Goal: Information Seeking & Learning: Learn about a topic

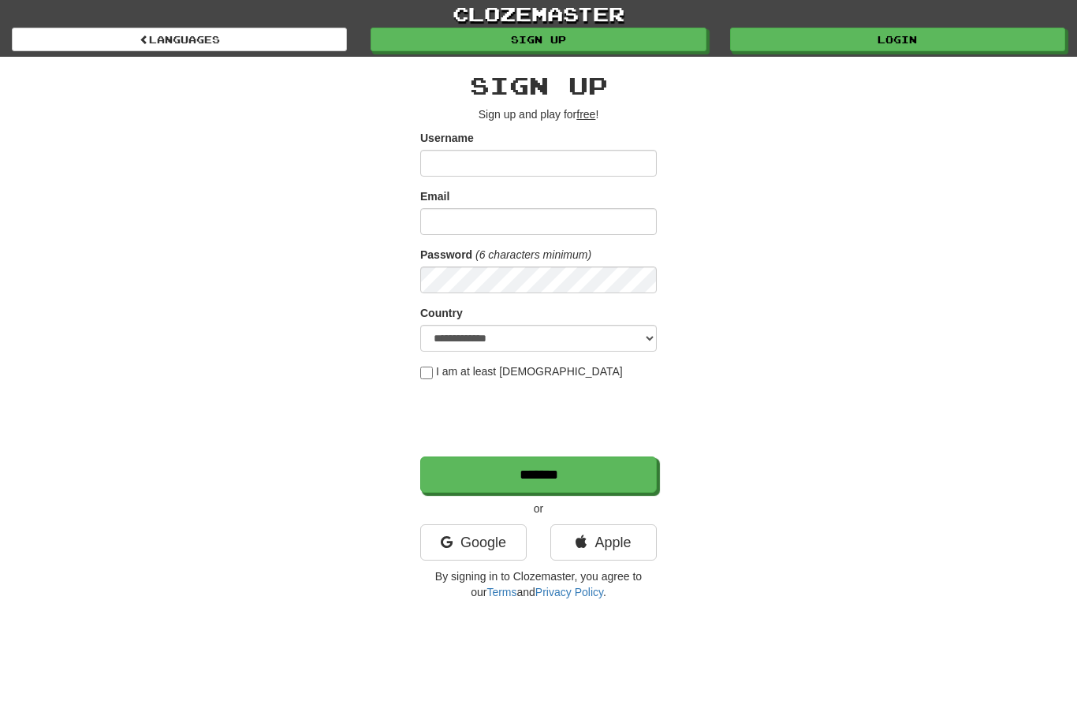
click at [563, 163] on input "Username" at bounding box center [538, 163] width 237 height 27
type input "**********"
click at [594, 221] on input "Email" at bounding box center [538, 221] width 237 height 27
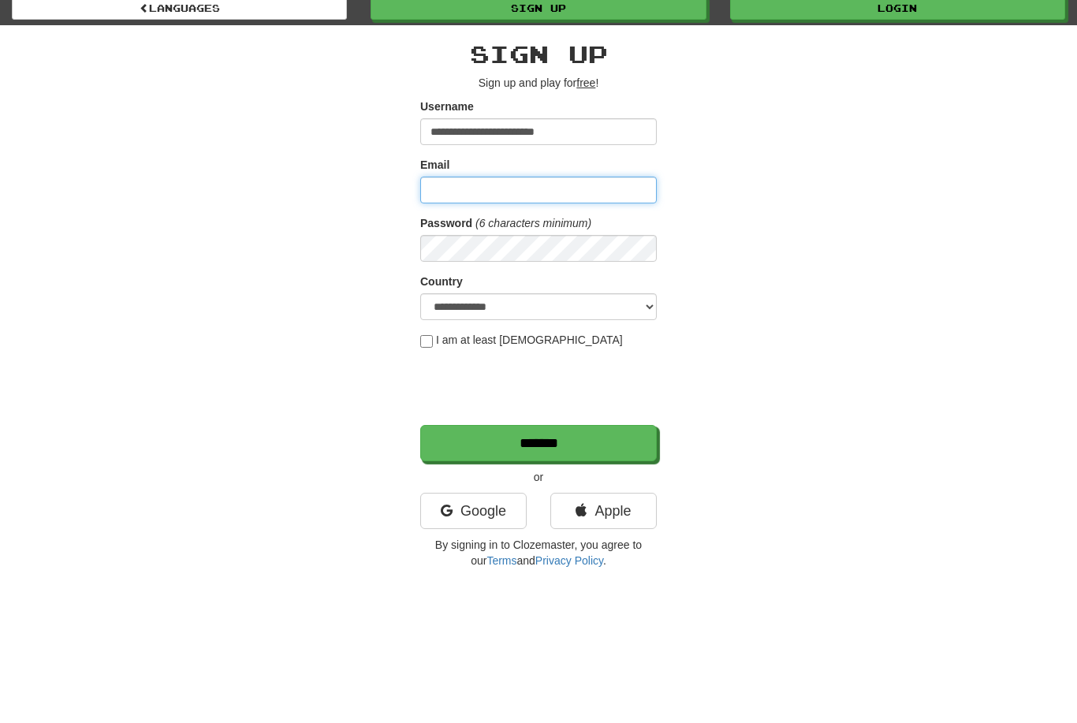
click at [521, 208] on input "Email" at bounding box center [538, 221] width 237 height 27
click at [548, 208] on input "Email" at bounding box center [538, 221] width 237 height 27
type input "**********"
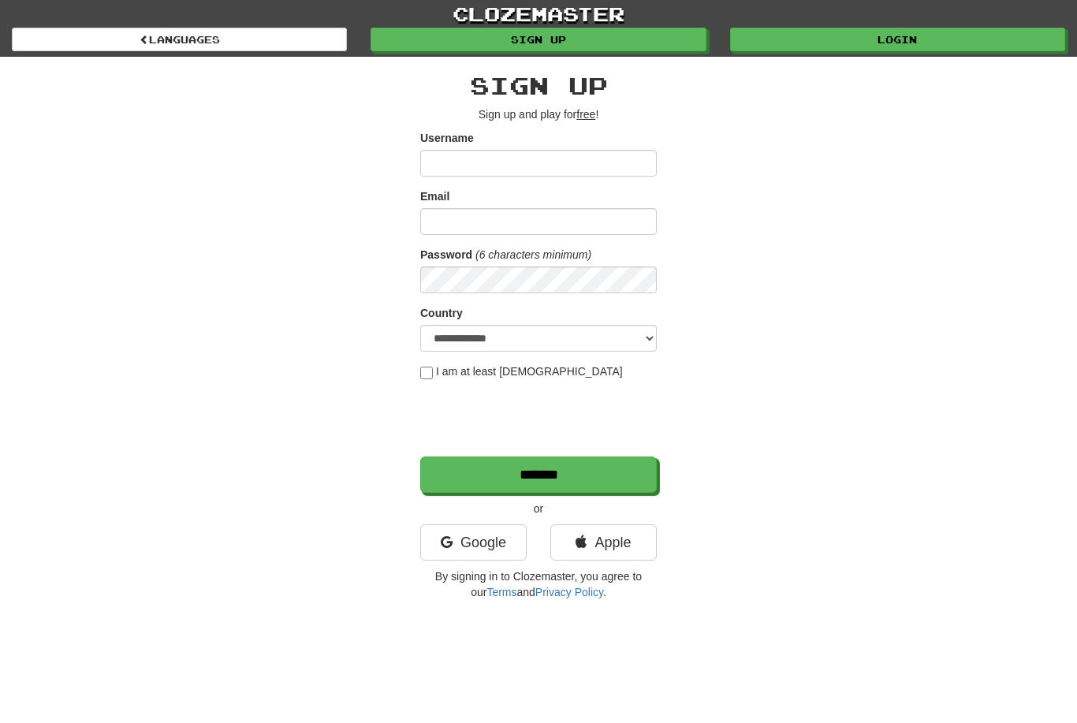
click at [917, 35] on link "Login" at bounding box center [897, 40] width 335 height 24
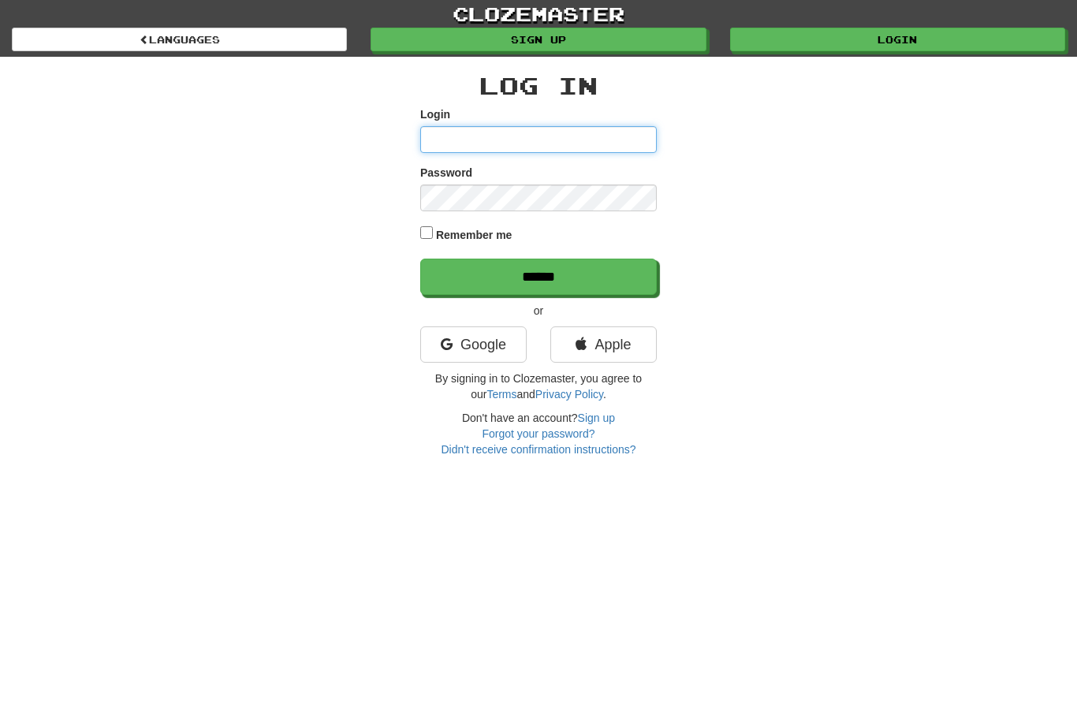
type input "**********"
click at [539, 275] on input "******" at bounding box center [538, 277] width 237 height 36
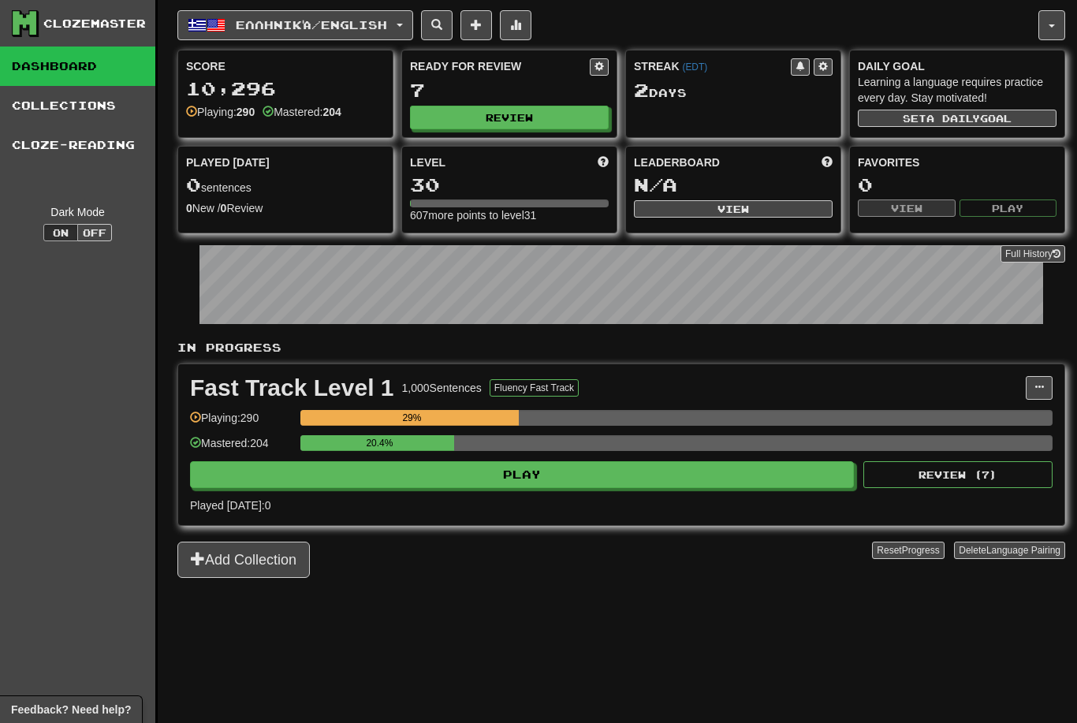
click at [345, 21] on span "Ελληνικά / English" at bounding box center [311, 24] width 151 height 13
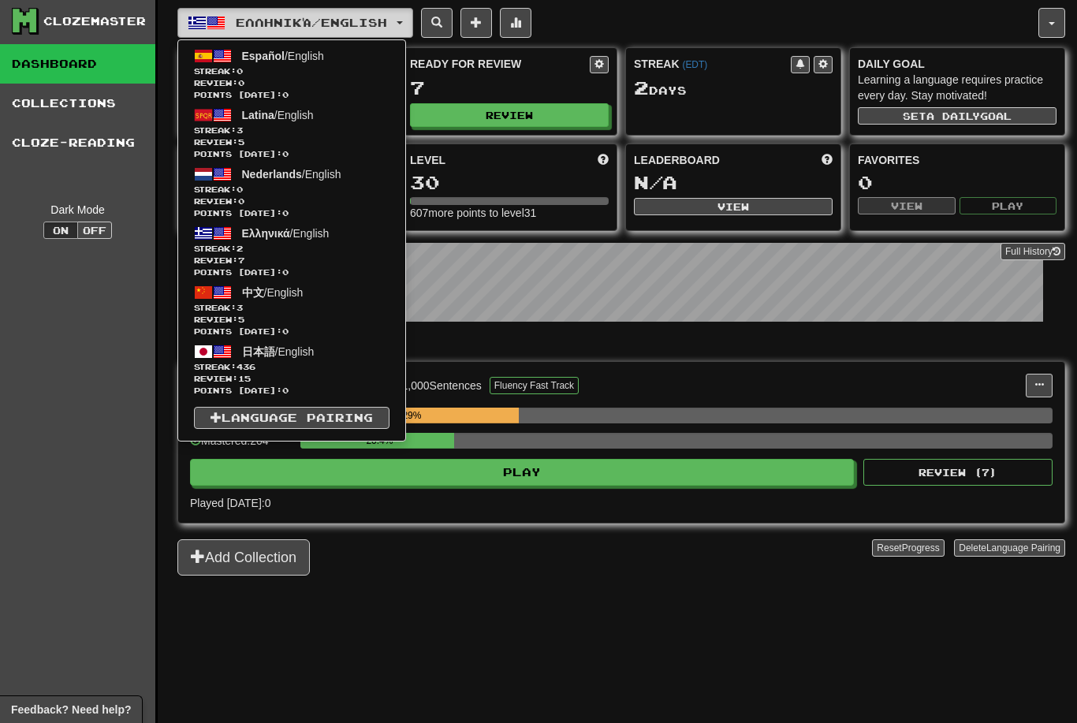
scroll to position [33, 0]
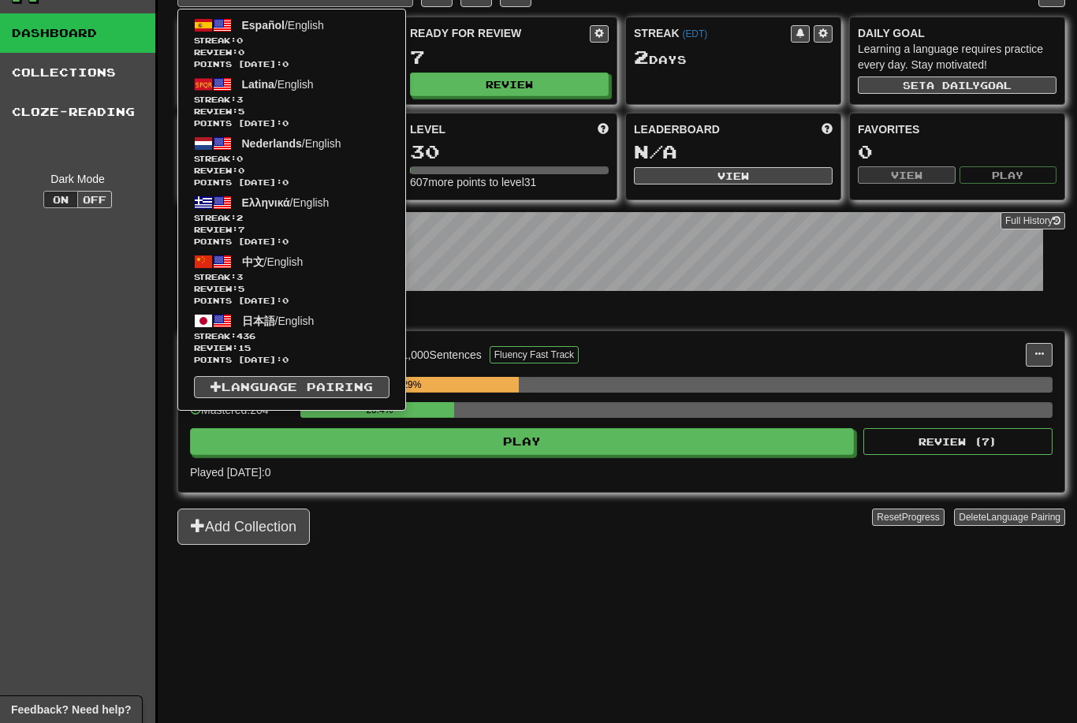
click at [270, 331] on span "Streak: 436" at bounding box center [292, 336] width 196 height 12
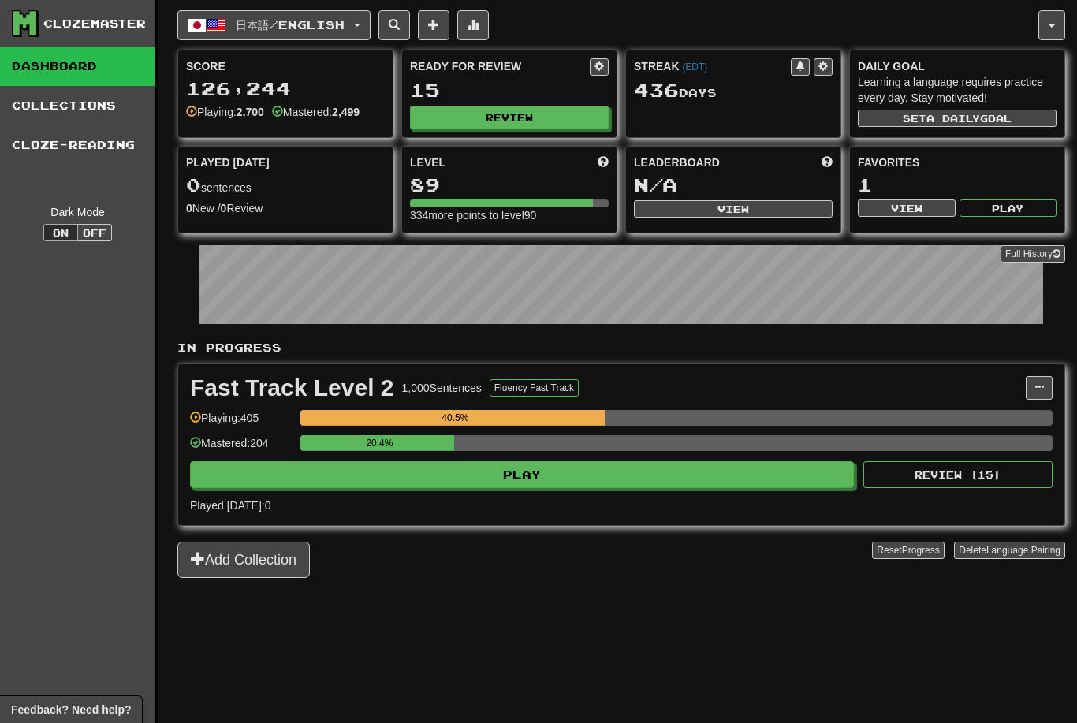
click at [563, 470] on button "Play" at bounding box center [522, 474] width 664 height 27
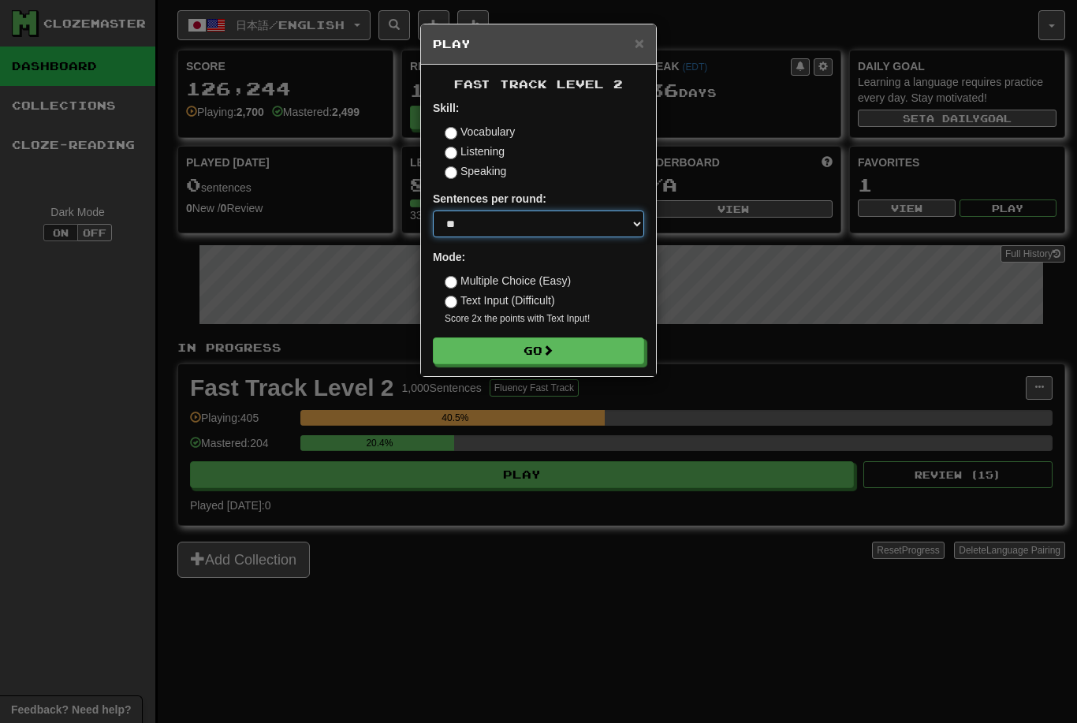
click at [576, 216] on select "* ** ** ** ** ** *** ********" at bounding box center [538, 224] width 211 height 27
select select "*"
click at [580, 339] on button "Go" at bounding box center [538, 351] width 211 height 27
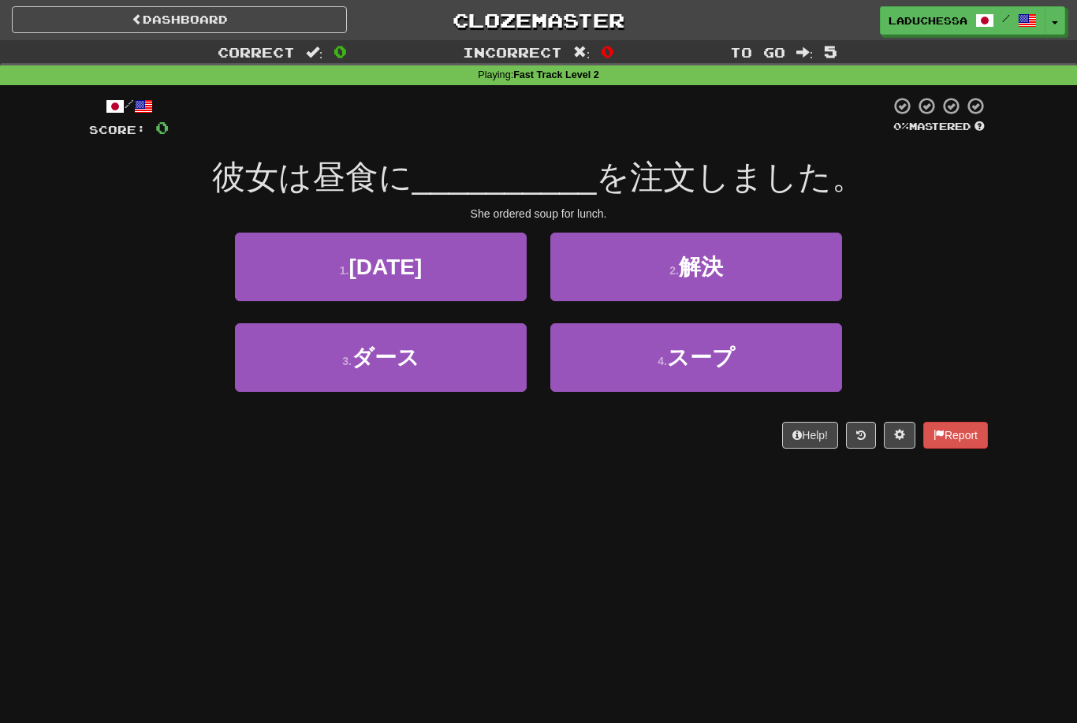
click at [745, 355] on button "4 . スープ" at bounding box center [697, 357] width 292 height 69
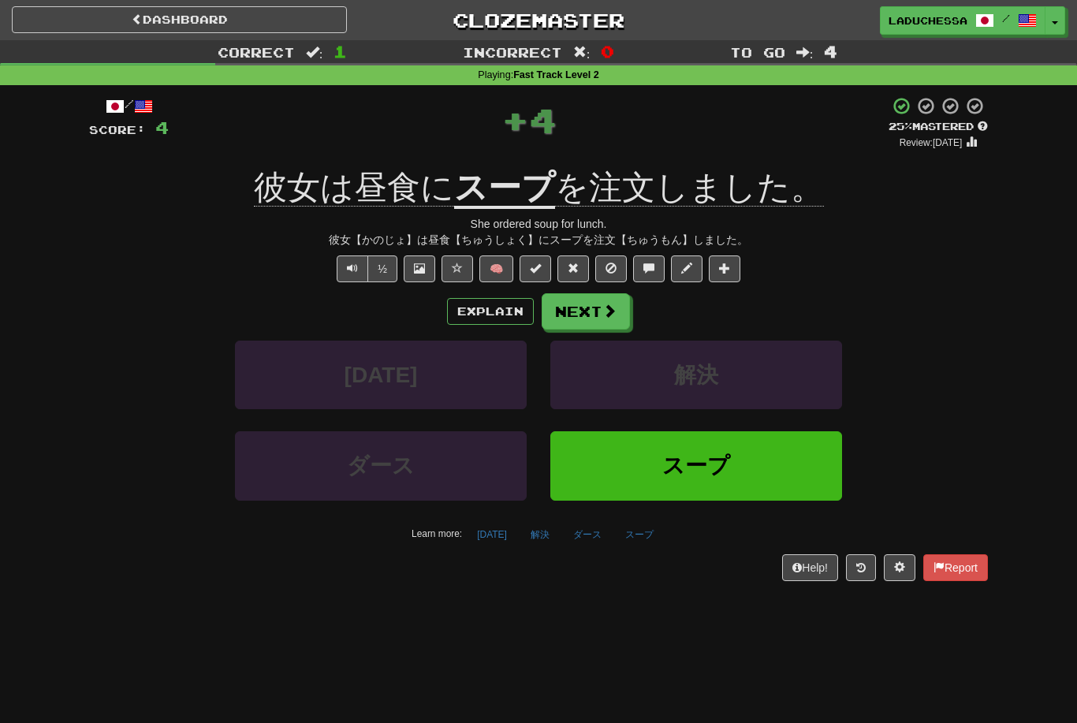
click at [605, 304] on span at bounding box center [610, 311] width 14 height 14
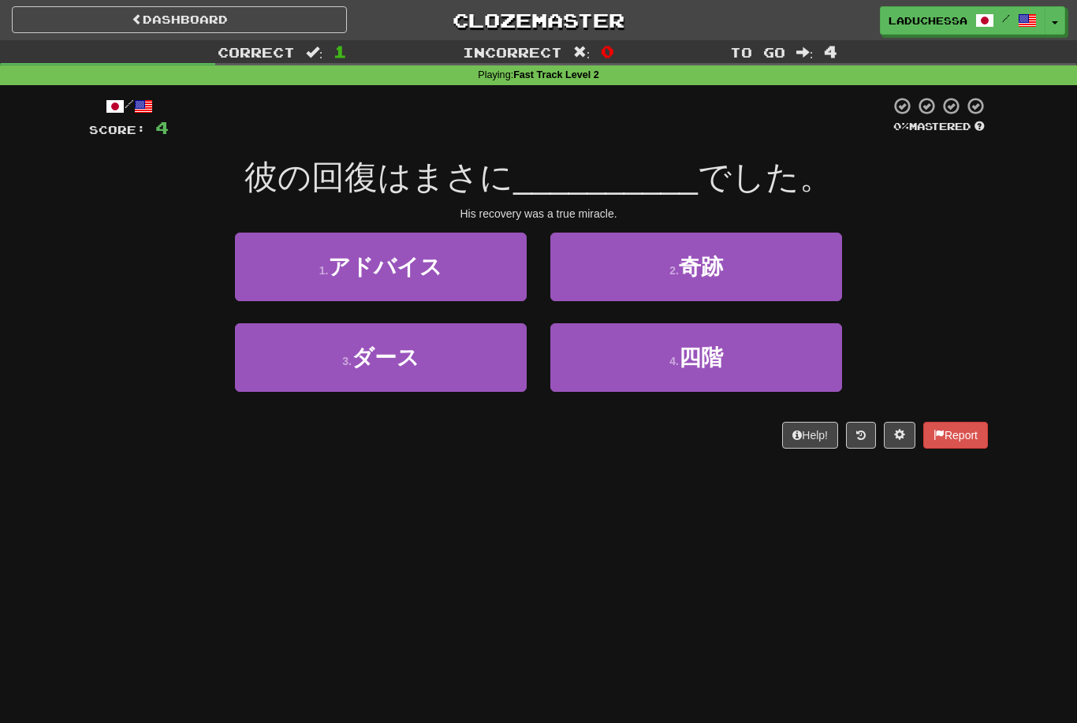
click at [732, 274] on button "2 . 奇跡" at bounding box center [697, 267] width 292 height 69
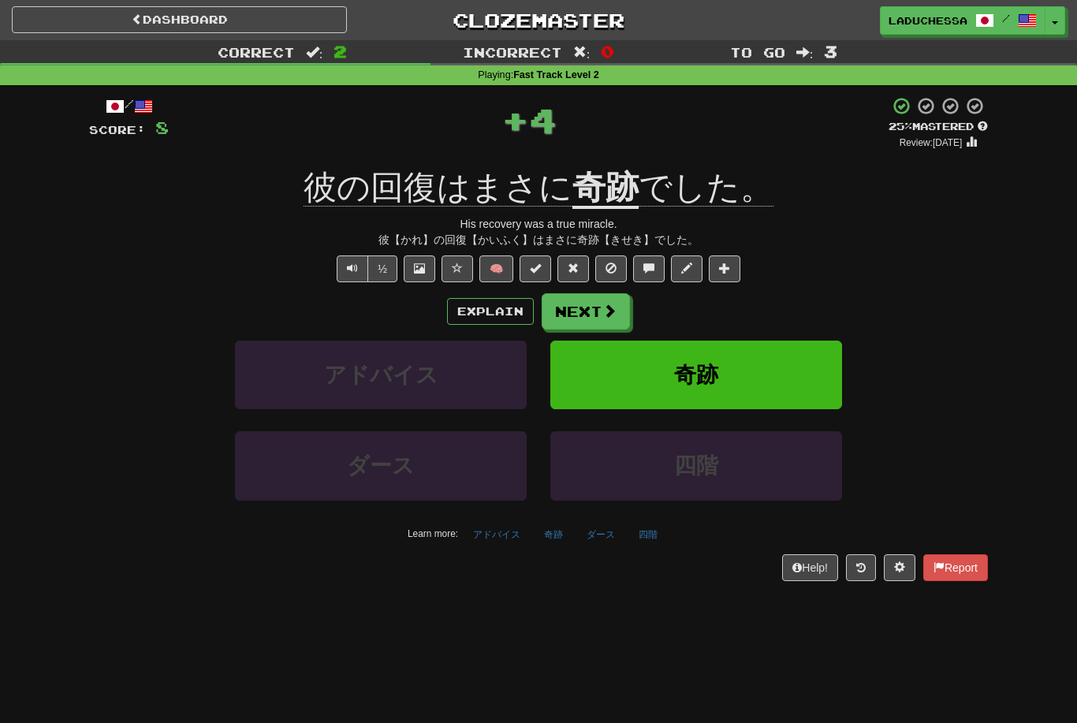
click at [617, 311] on button "Next" at bounding box center [586, 311] width 88 height 36
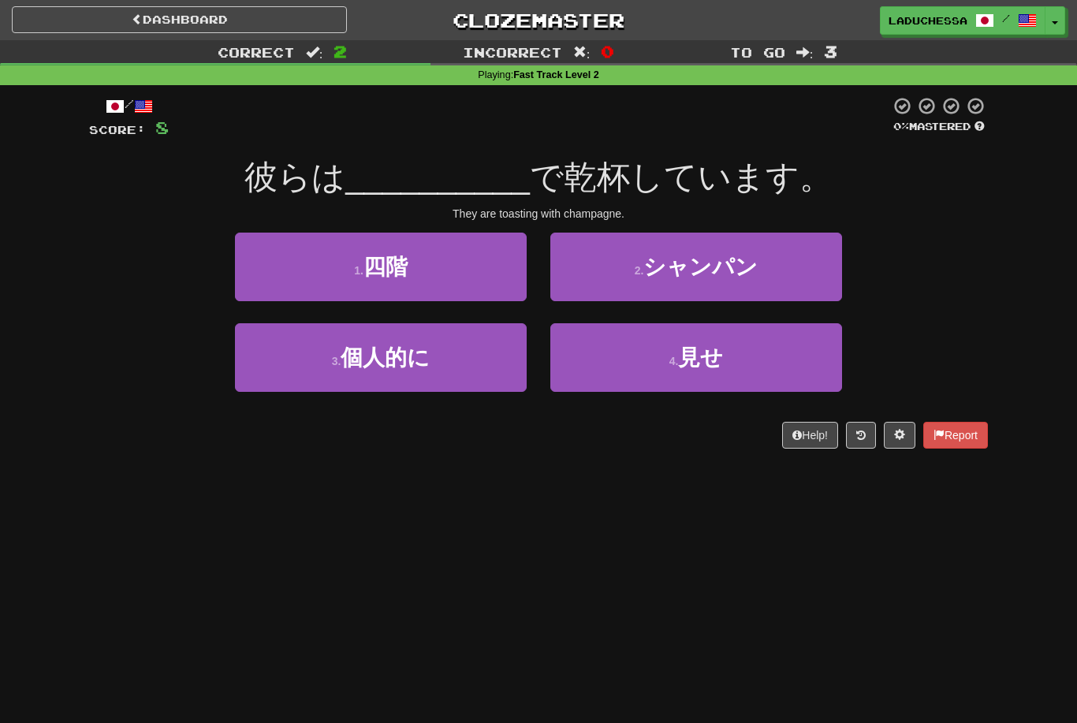
click at [760, 272] on button "2 . シャンパン" at bounding box center [697, 267] width 292 height 69
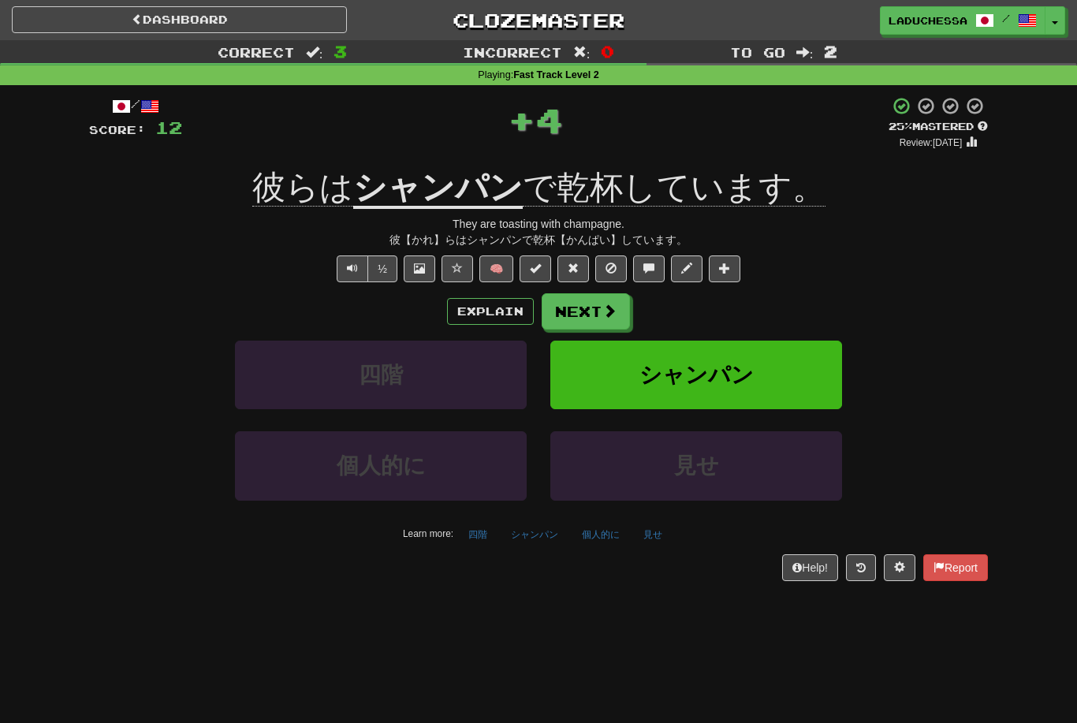
click at [610, 304] on span at bounding box center [610, 311] width 14 height 14
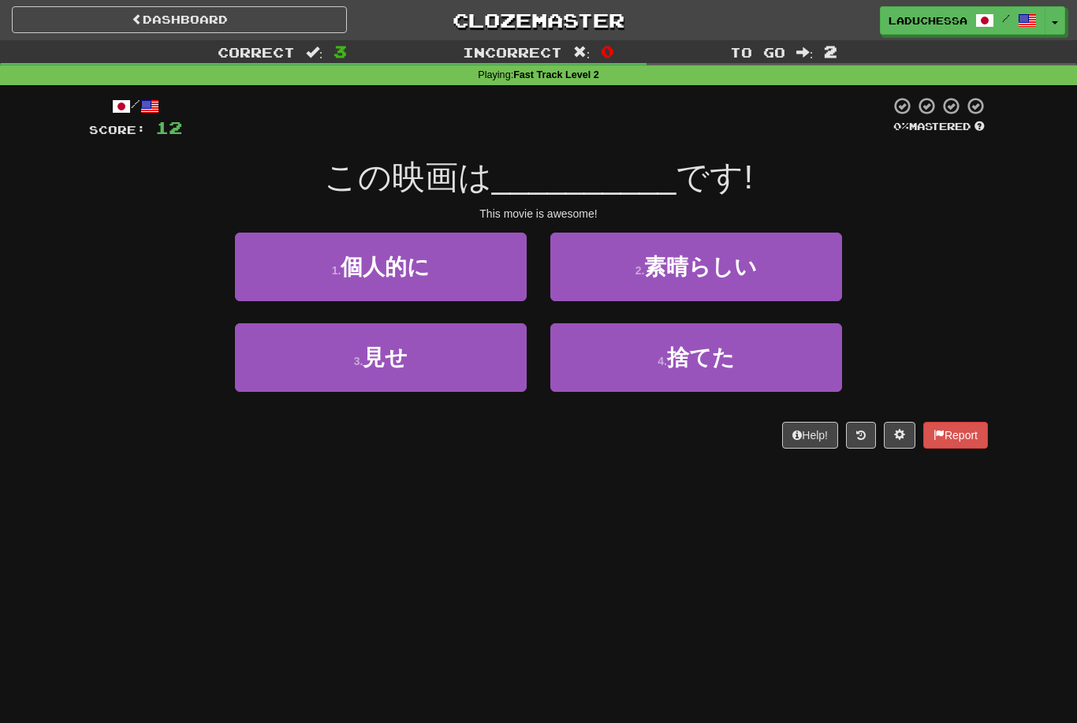
click at [752, 272] on span "素晴らしい" at bounding box center [700, 267] width 113 height 24
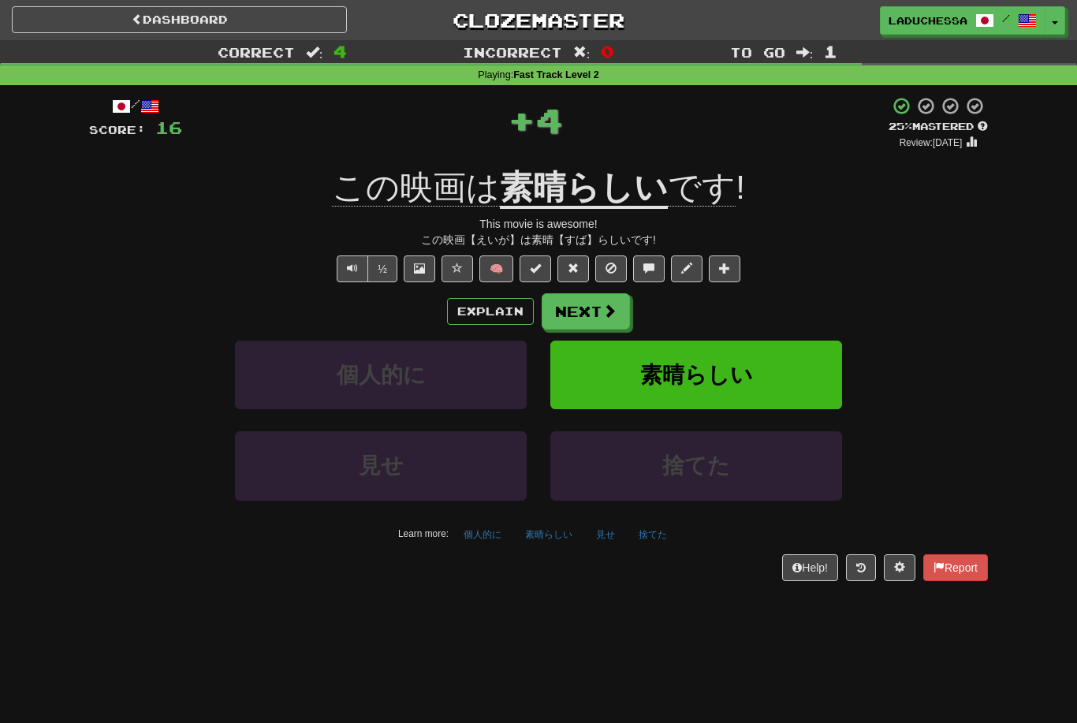
click at [588, 307] on button "Next" at bounding box center [586, 311] width 88 height 36
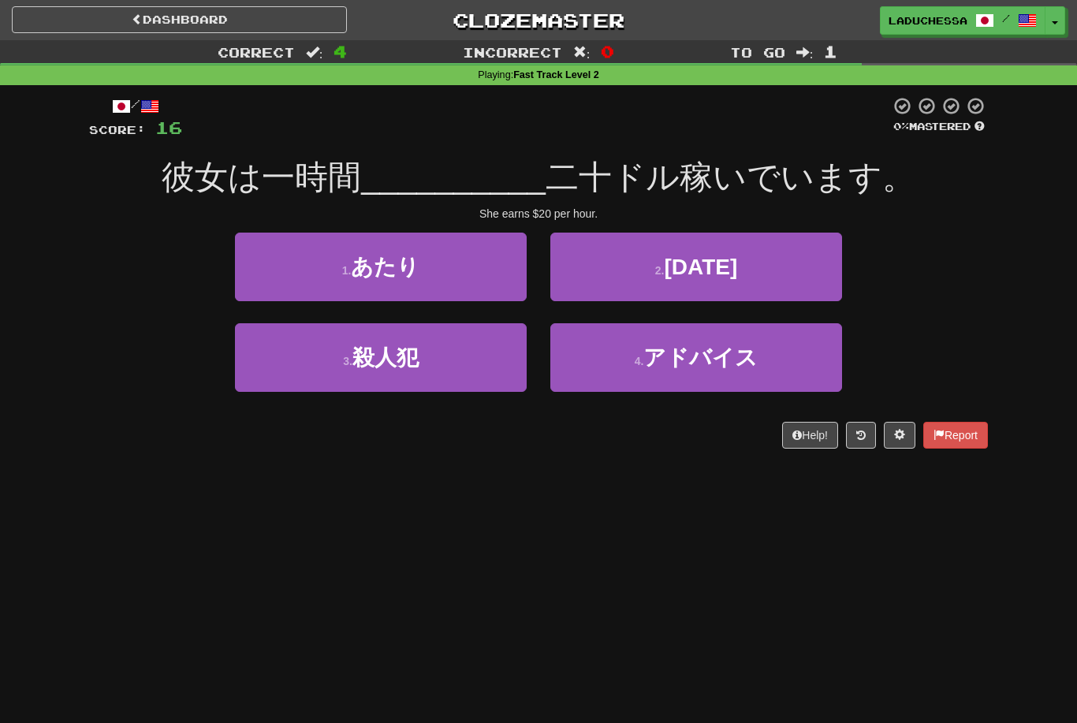
click at [478, 271] on button "1 . あたり" at bounding box center [381, 267] width 292 height 69
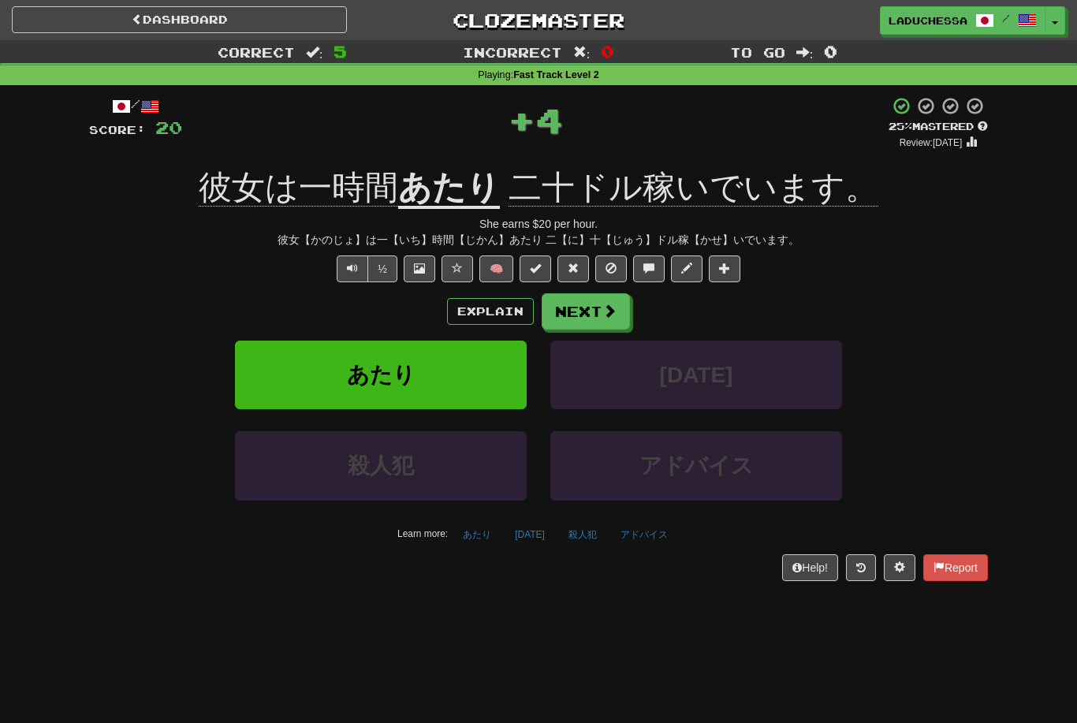
click at [599, 310] on button "Next" at bounding box center [586, 311] width 88 height 36
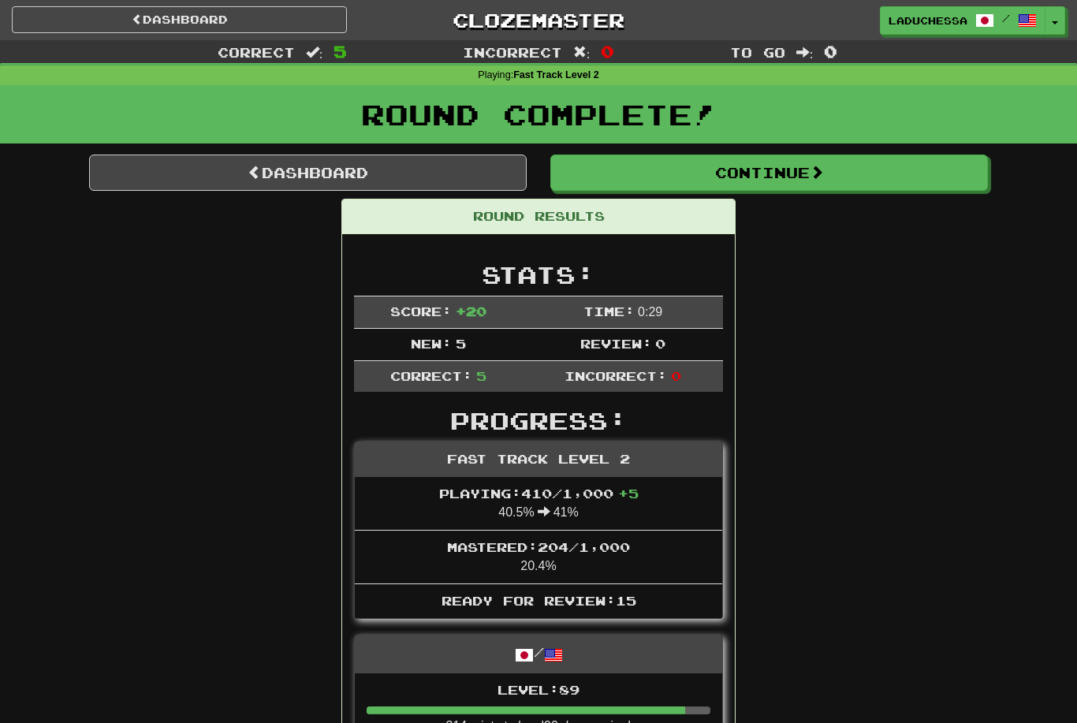
click at [324, 175] on link "Dashboard" at bounding box center [308, 173] width 438 height 36
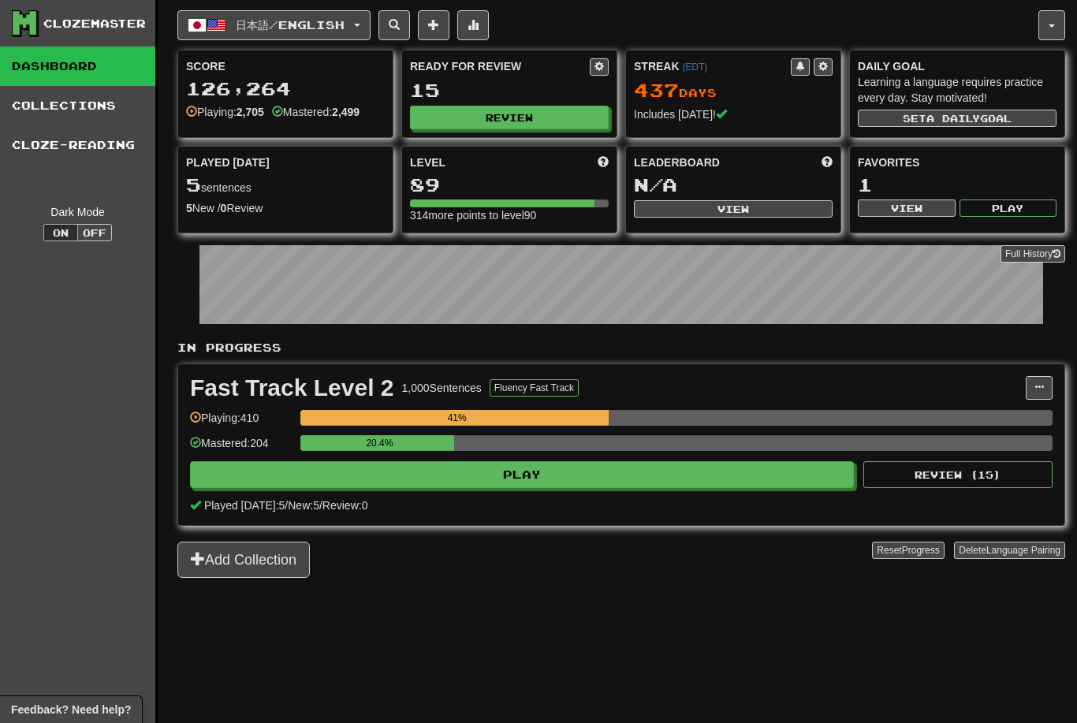
click at [524, 121] on button "Review" at bounding box center [509, 118] width 199 height 24
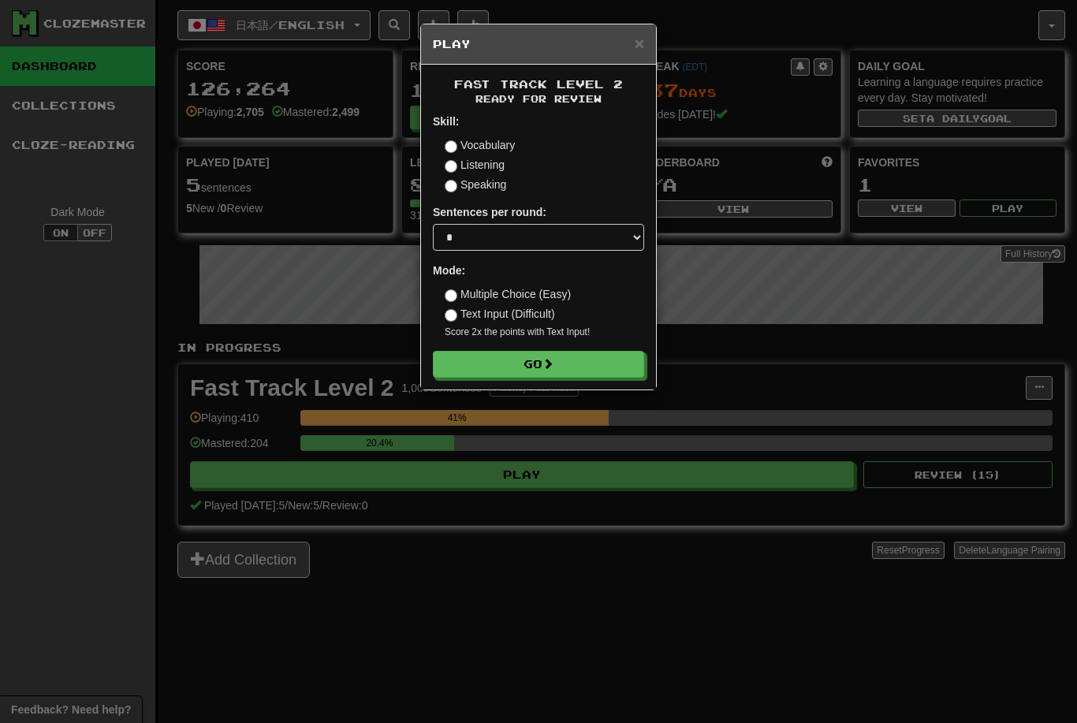
click at [553, 355] on button "Go" at bounding box center [538, 364] width 211 height 27
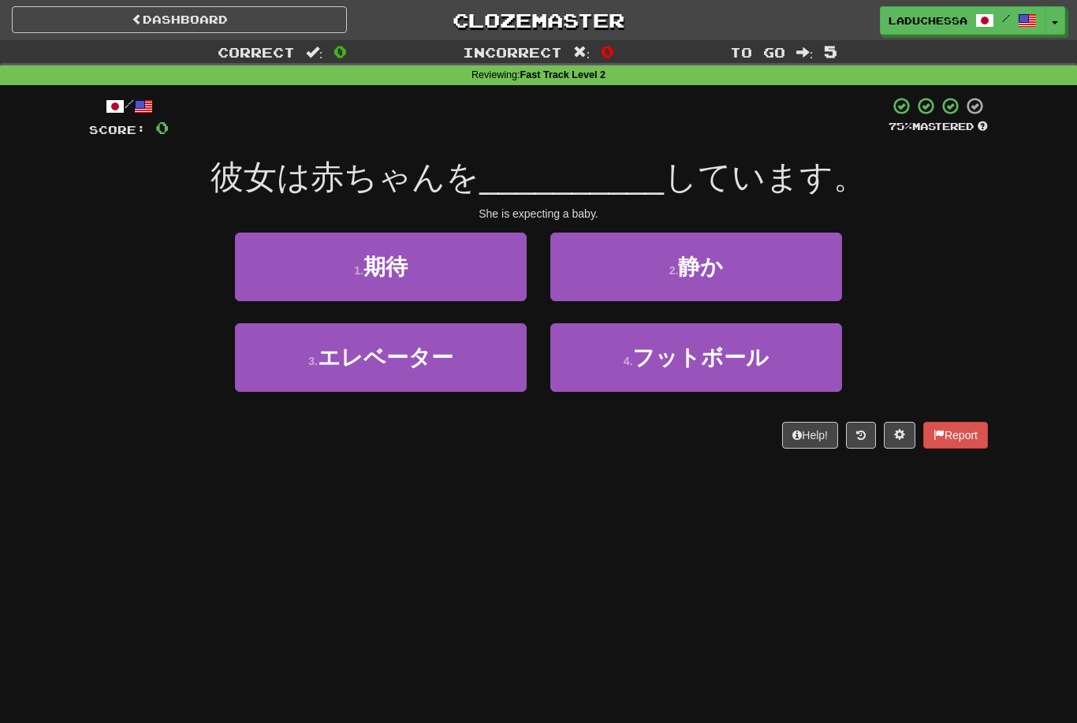
click at [463, 263] on button "1 . 期待" at bounding box center [381, 267] width 292 height 69
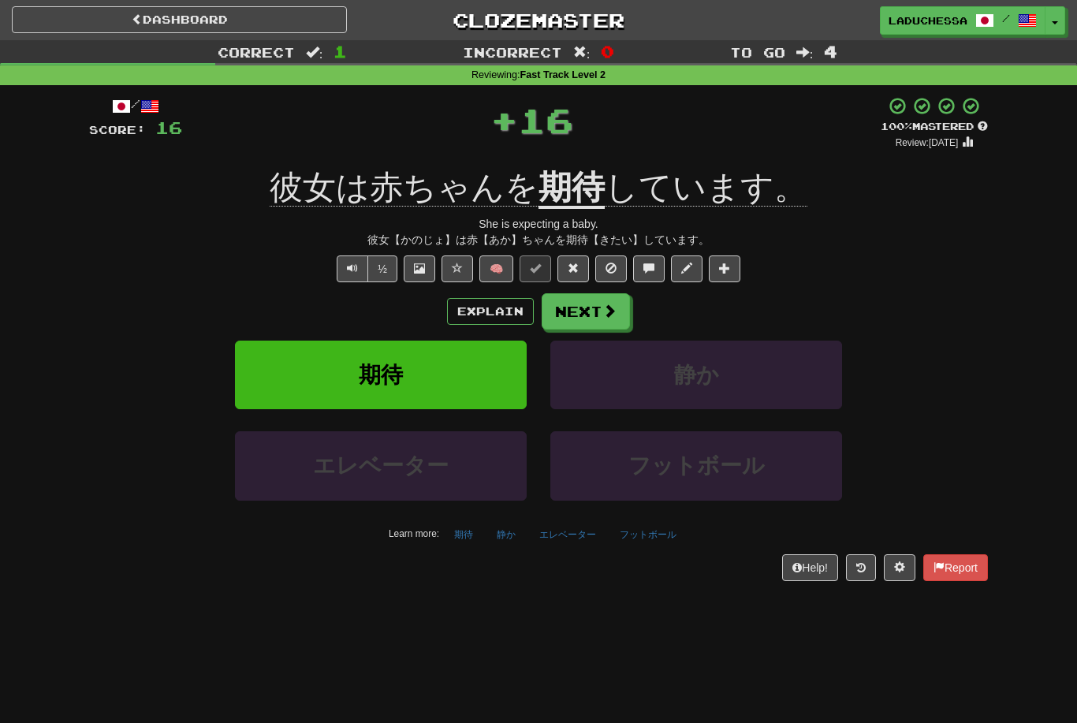
click at [600, 297] on button "Next" at bounding box center [586, 311] width 88 height 36
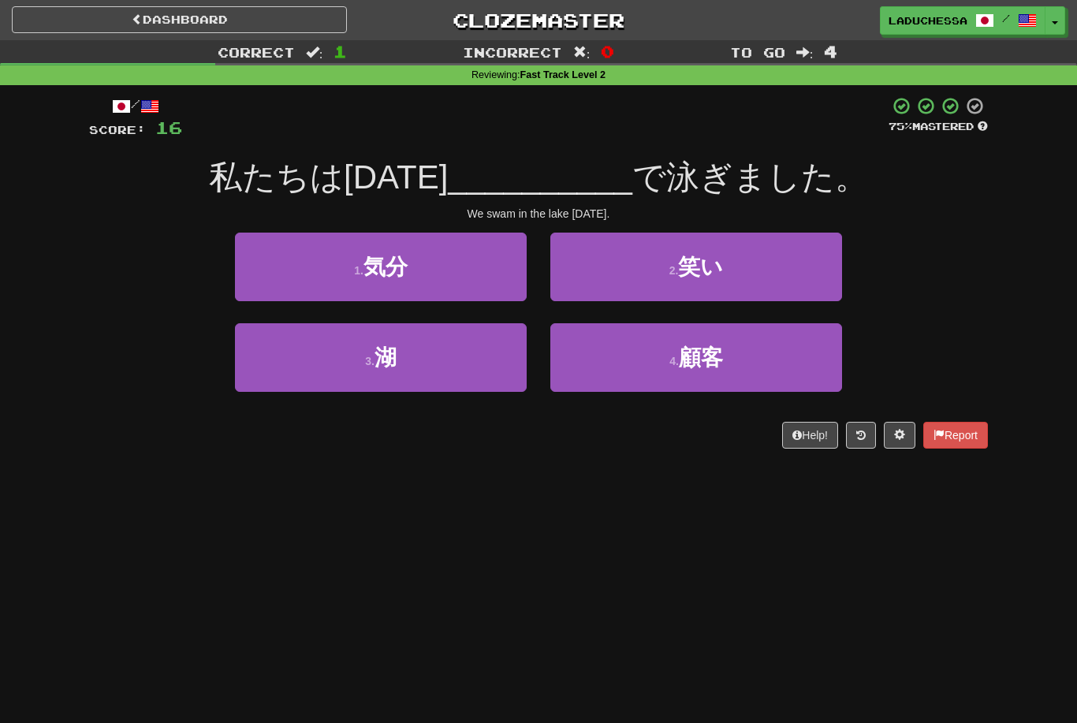
click at [442, 361] on button "3 . 湖" at bounding box center [381, 357] width 292 height 69
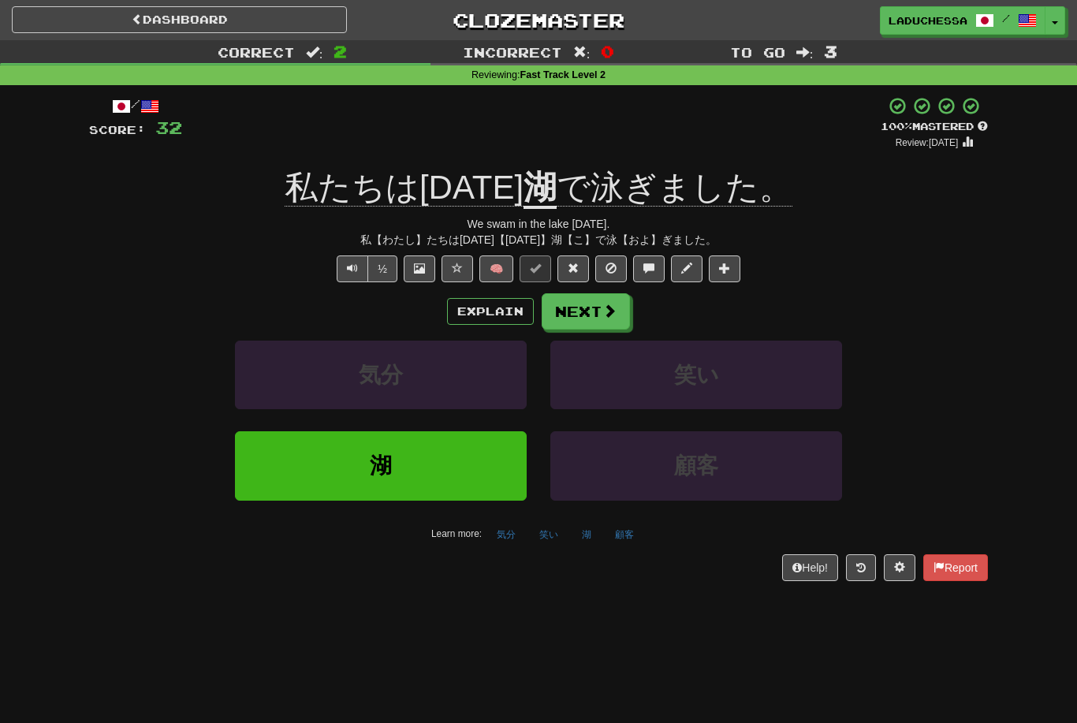
click at [601, 295] on button "Next" at bounding box center [586, 311] width 88 height 36
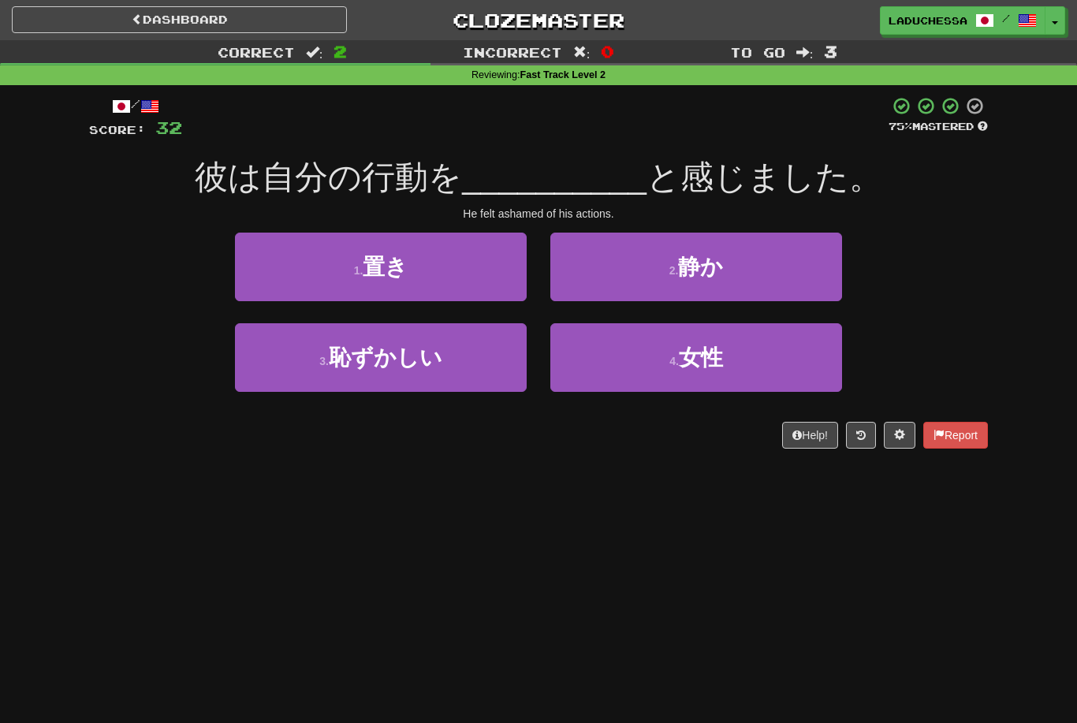
click at [456, 359] on button "3 . 恥ずかしい" at bounding box center [381, 357] width 292 height 69
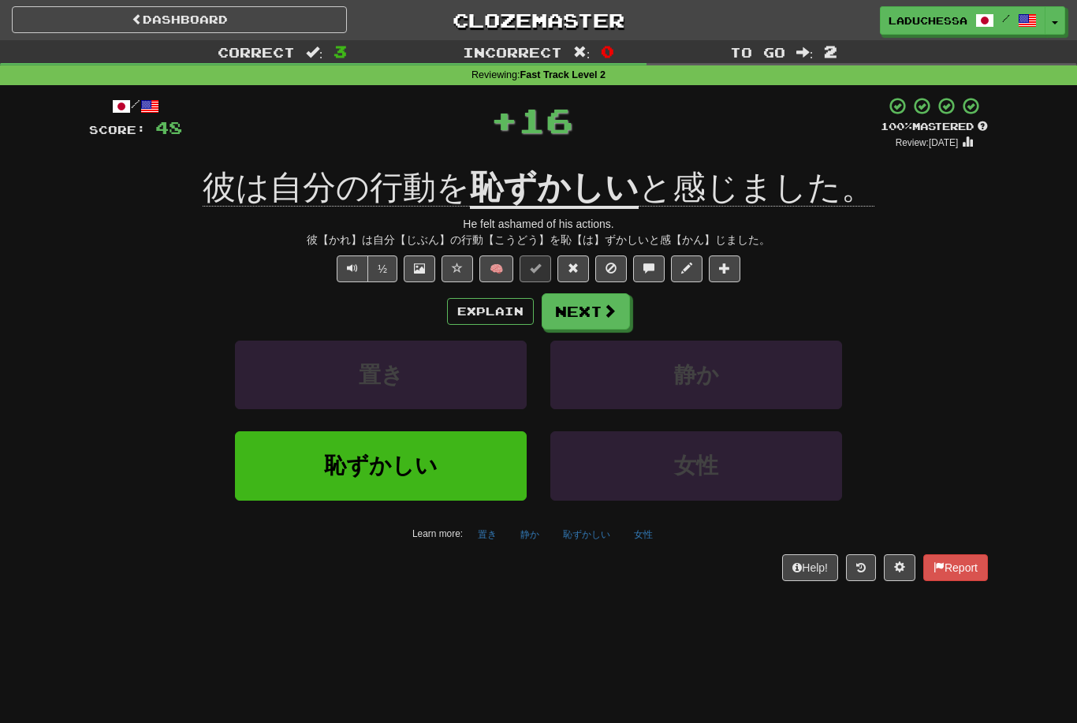
click at [589, 304] on button "Next" at bounding box center [586, 311] width 88 height 36
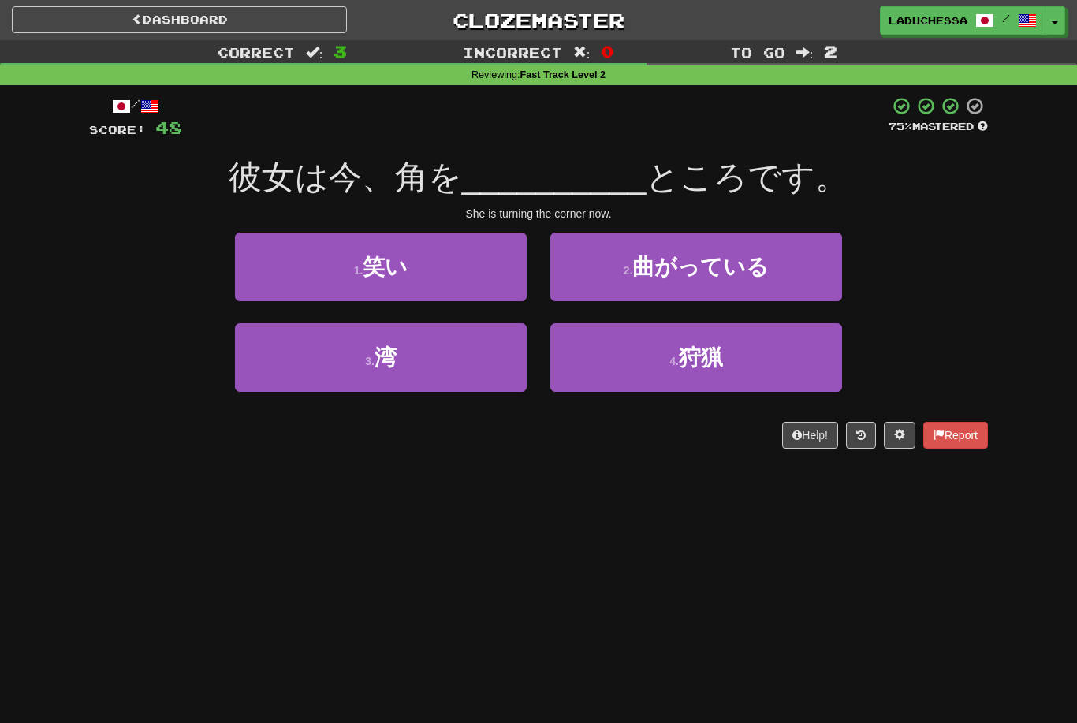
click at [775, 263] on button "2 . 曲がっている" at bounding box center [697, 267] width 292 height 69
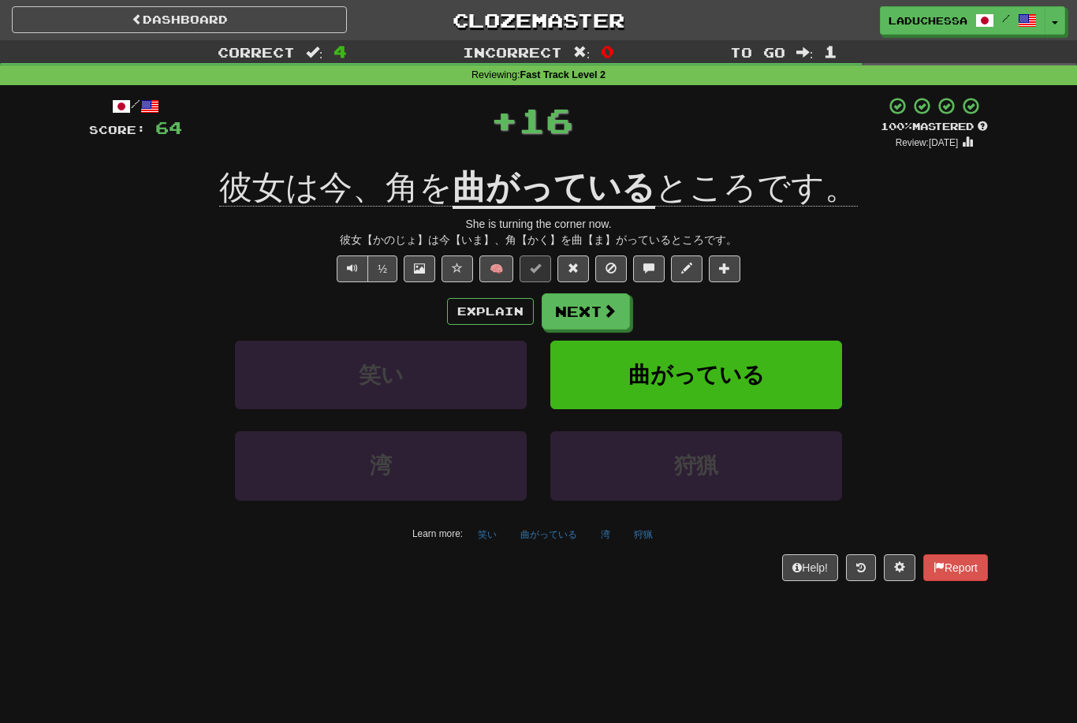
click at [596, 312] on button "Next" at bounding box center [586, 311] width 88 height 36
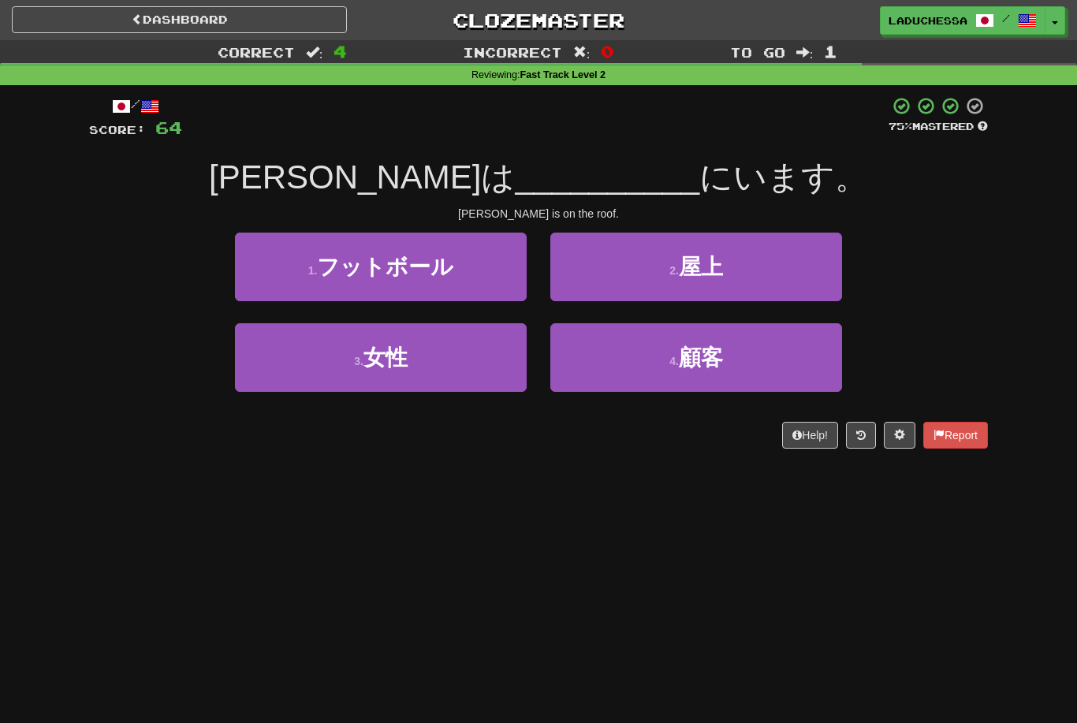
click at [761, 272] on button "2 . 屋上" at bounding box center [697, 267] width 292 height 69
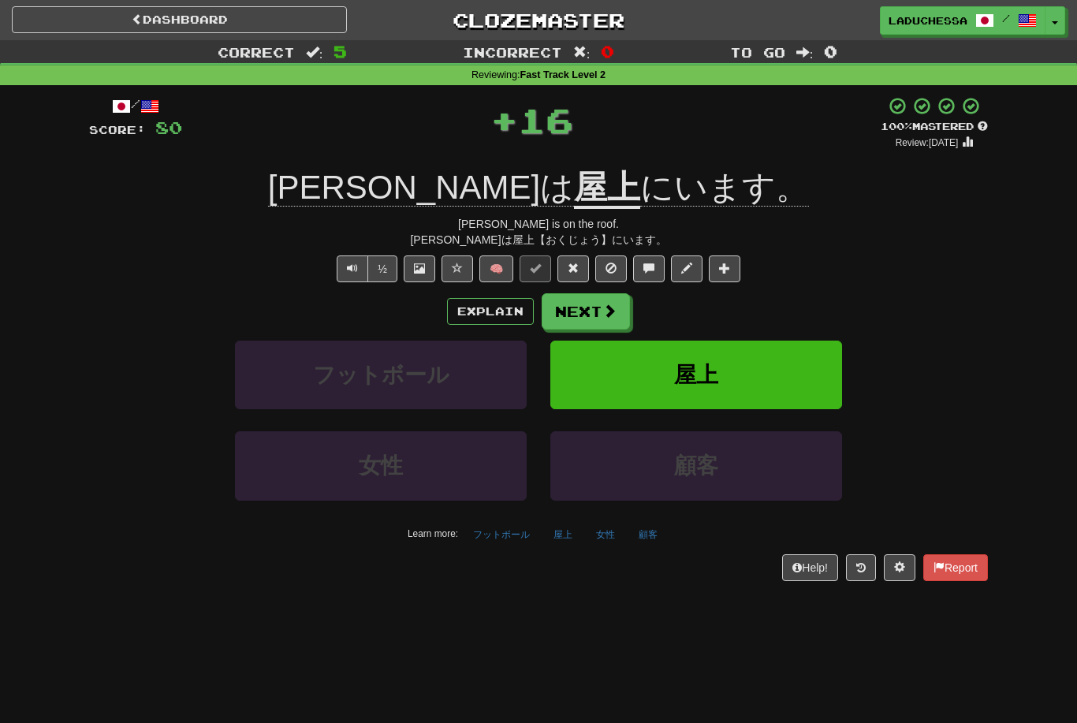
click at [592, 306] on button "Next" at bounding box center [586, 311] width 88 height 36
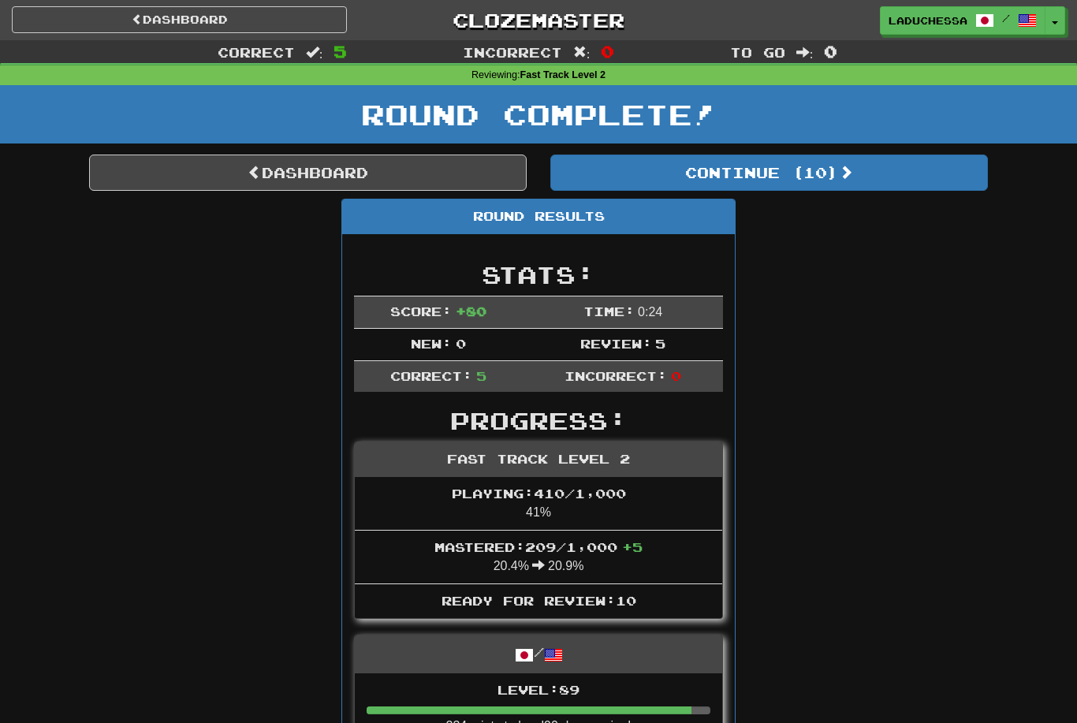
click at [831, 170] on button "Continue ( 10 )" at bounding box center [770, 173] width 438 height 36
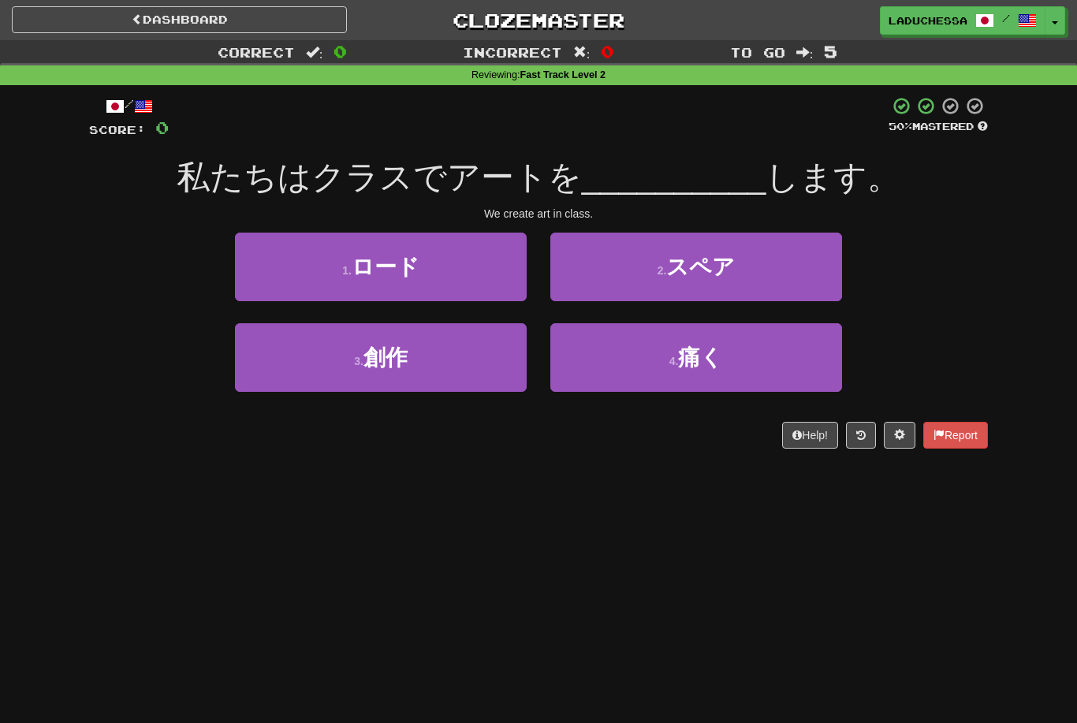
click at [442, 364] on button "3 . 創作" at bounding box center [381, 357] width 292 height 69
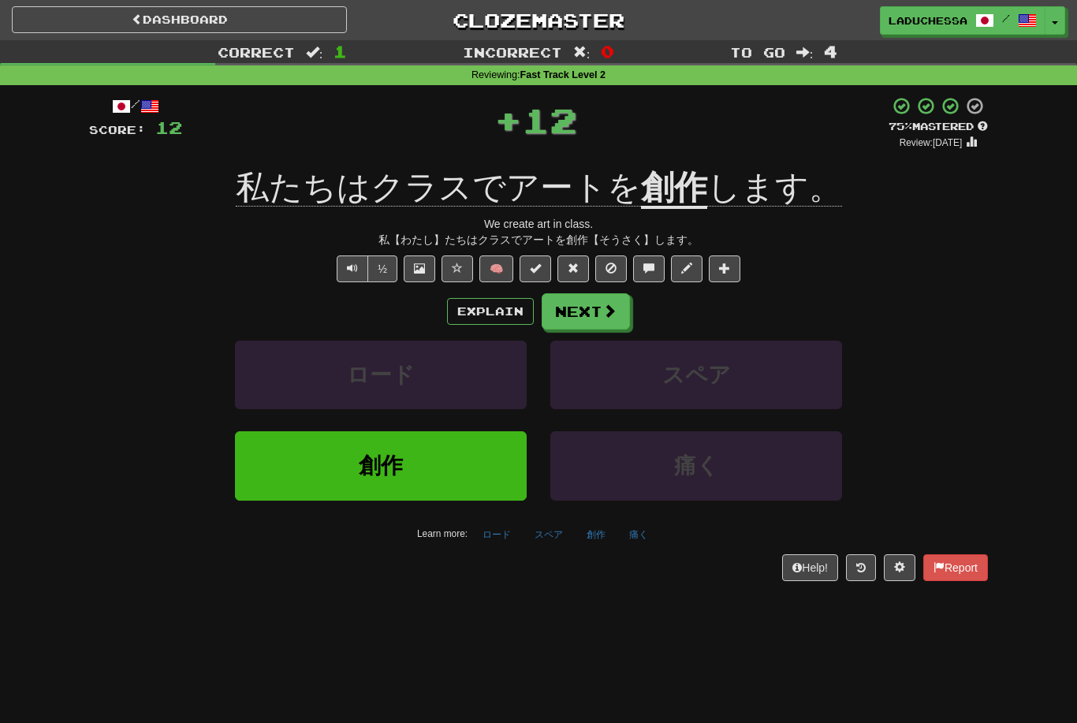
click at [605, 307] on span at bounding box center [610, 311] width 14 height 14
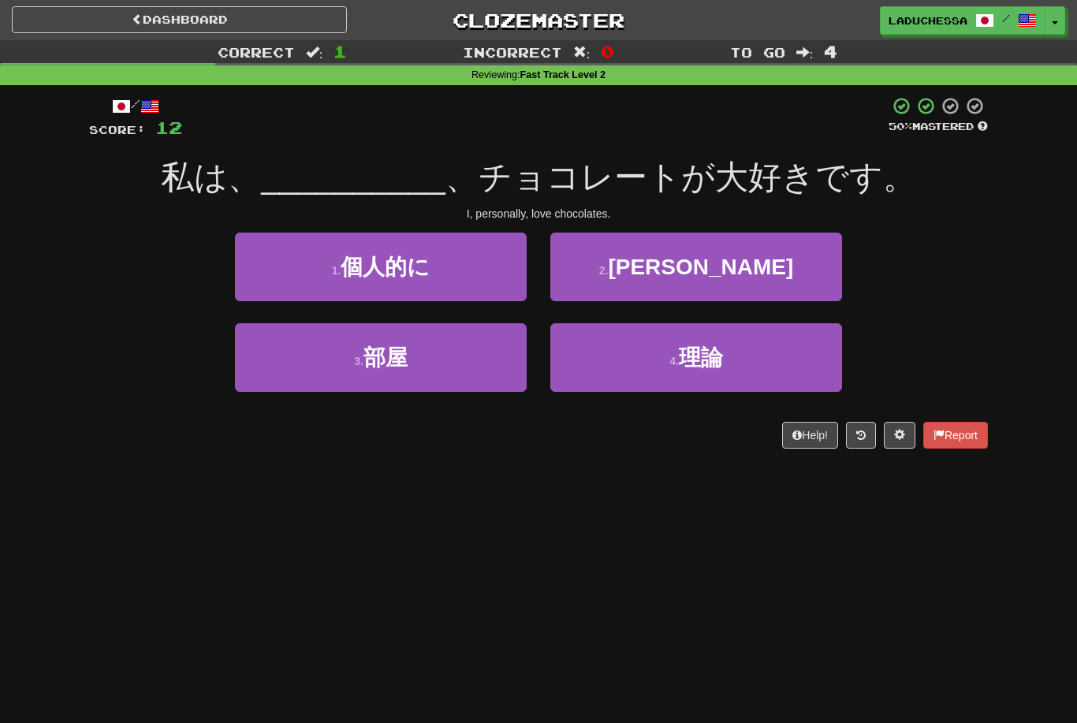
click at [461, 268] on button "1 . 個人的に" at bounding box center [381, 267] width 292 height 69
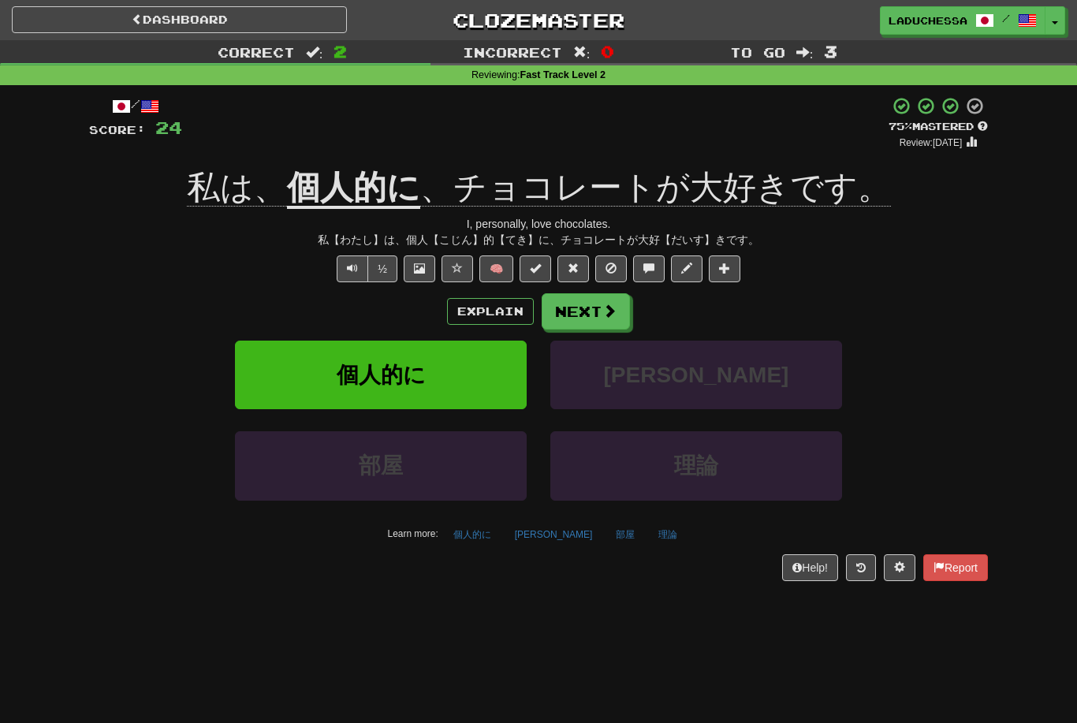
click at [593, 311] on button "Next" at bounding box center [586, 311] width 88 height 36
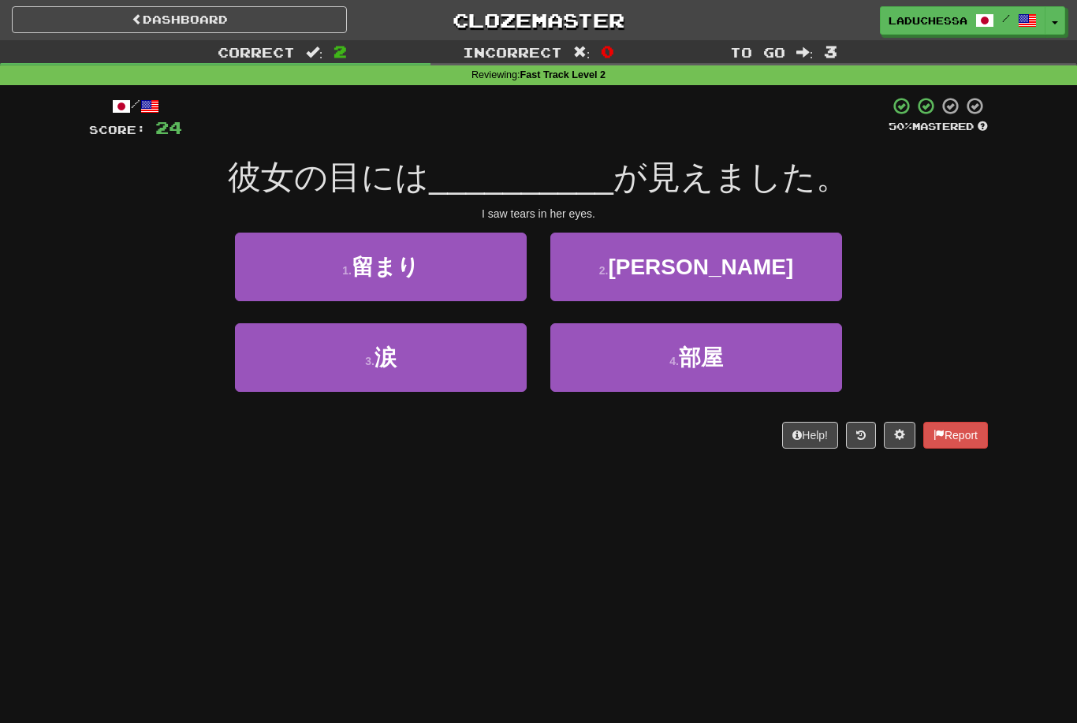
click at [461, 360] on button "3 . 涙" at bounding box center [381, 357] width 292 height 69
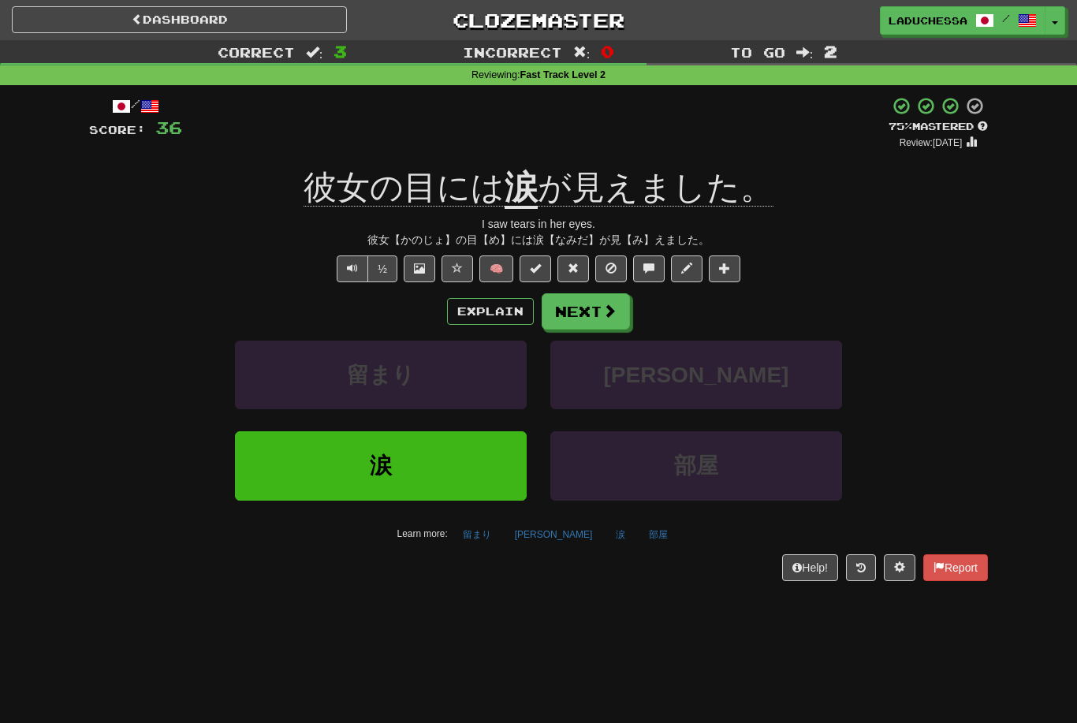
click at [605, 304] on span at bounding box center [610, 311] width 14 height 14
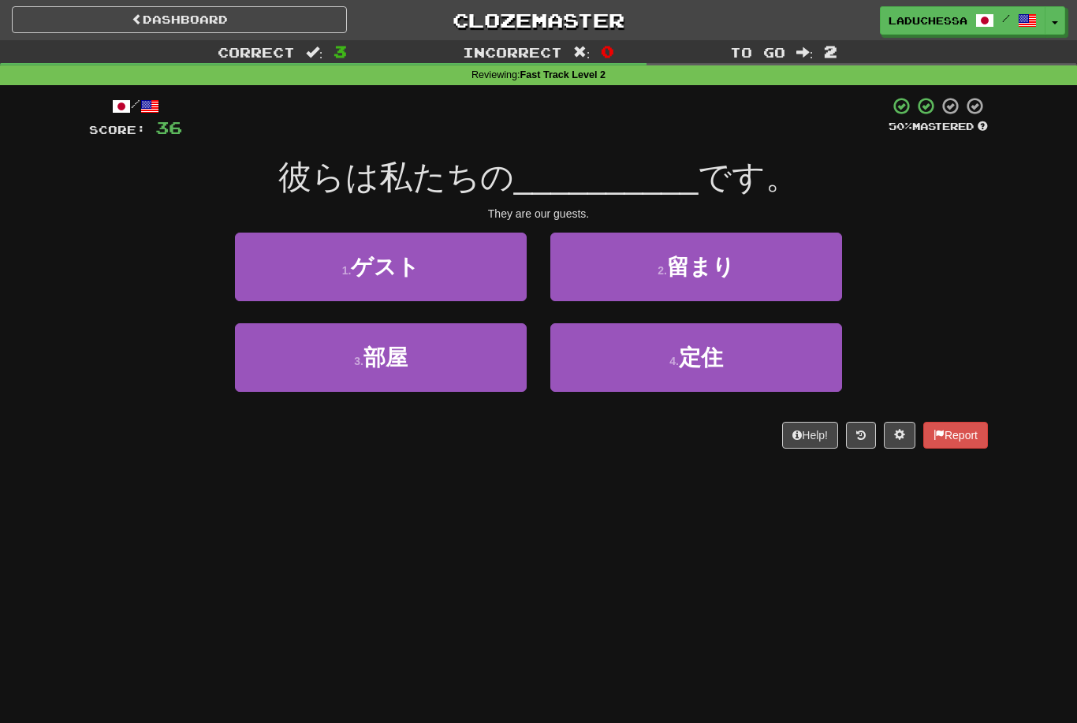
click at [465, 269] on button "1 . ゲスト" at bounding box center [381, 267] width 292 height 69
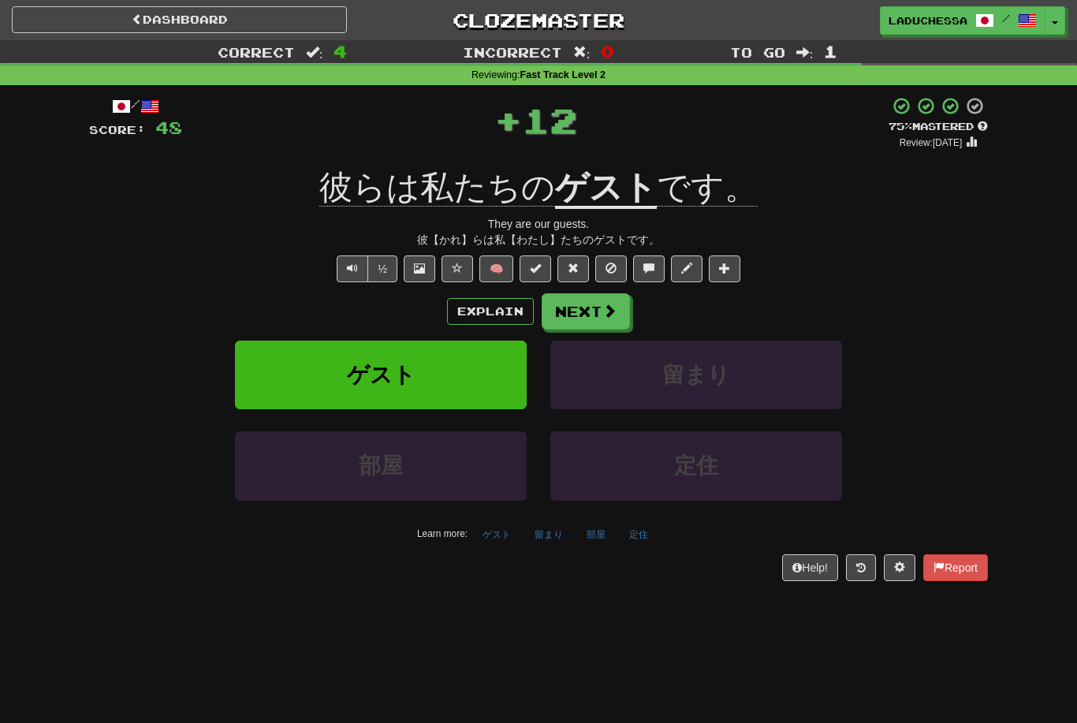
click at [590, 304] on button "Next" at bounding box center [586, 311] width 88 height 36
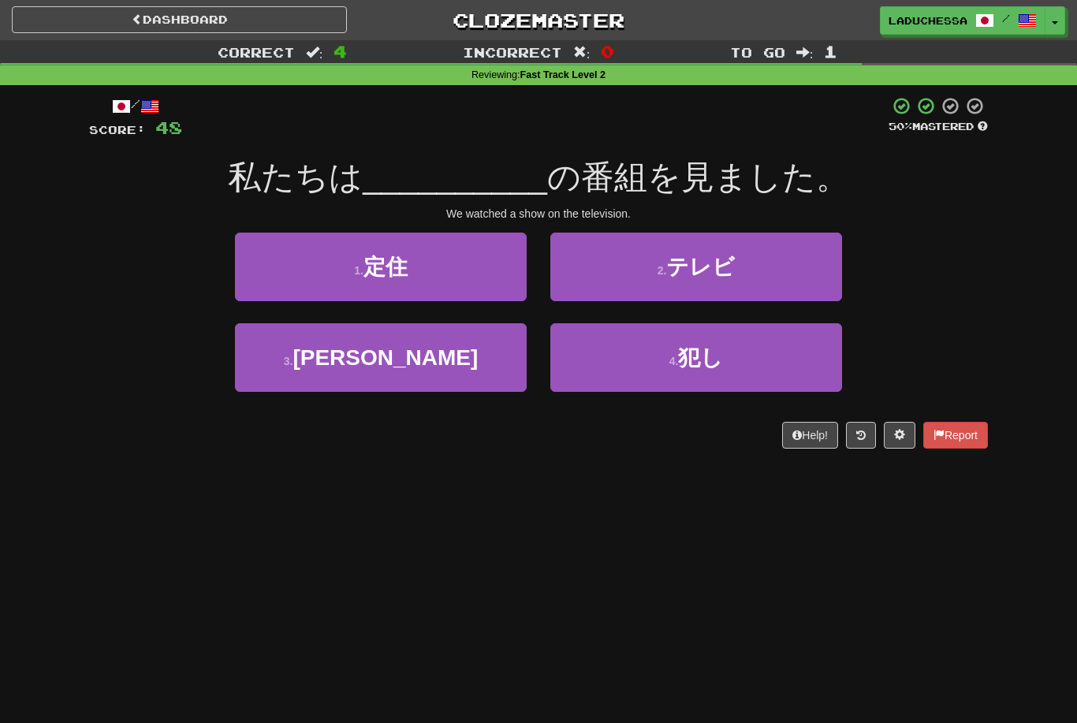
click at [759, 265] on button "2 . テレビ" at bounding box center [697, 267] width 292 height 69
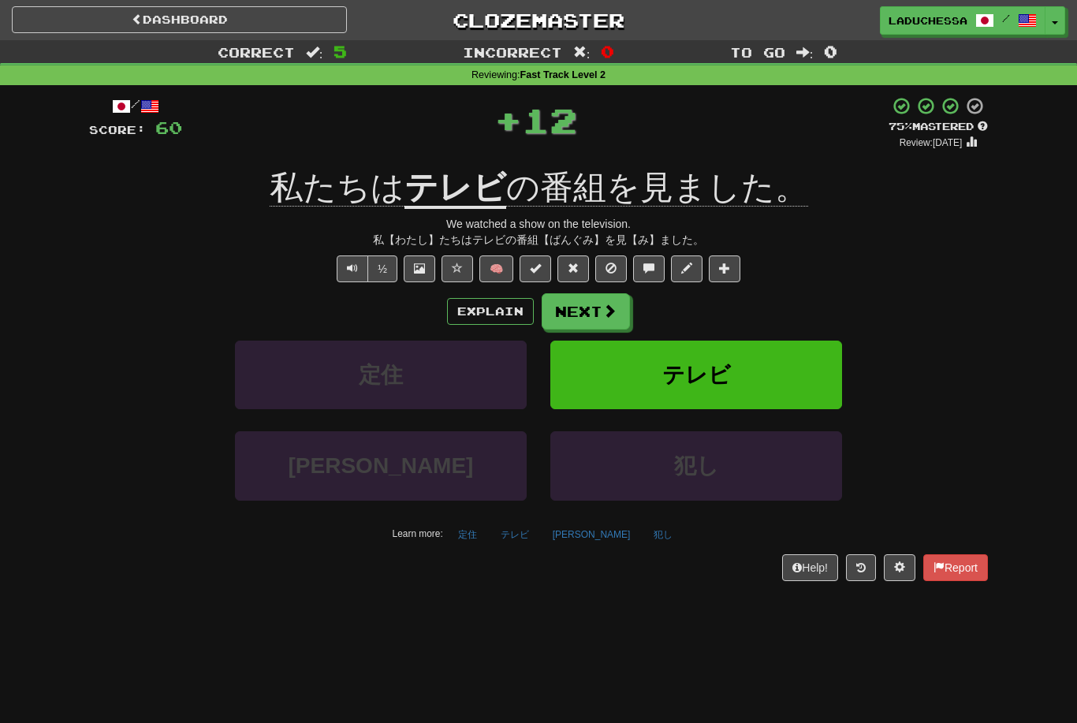
click at [599, 308] on button "Next" at bounding box center [586, 311] width 88 height 36
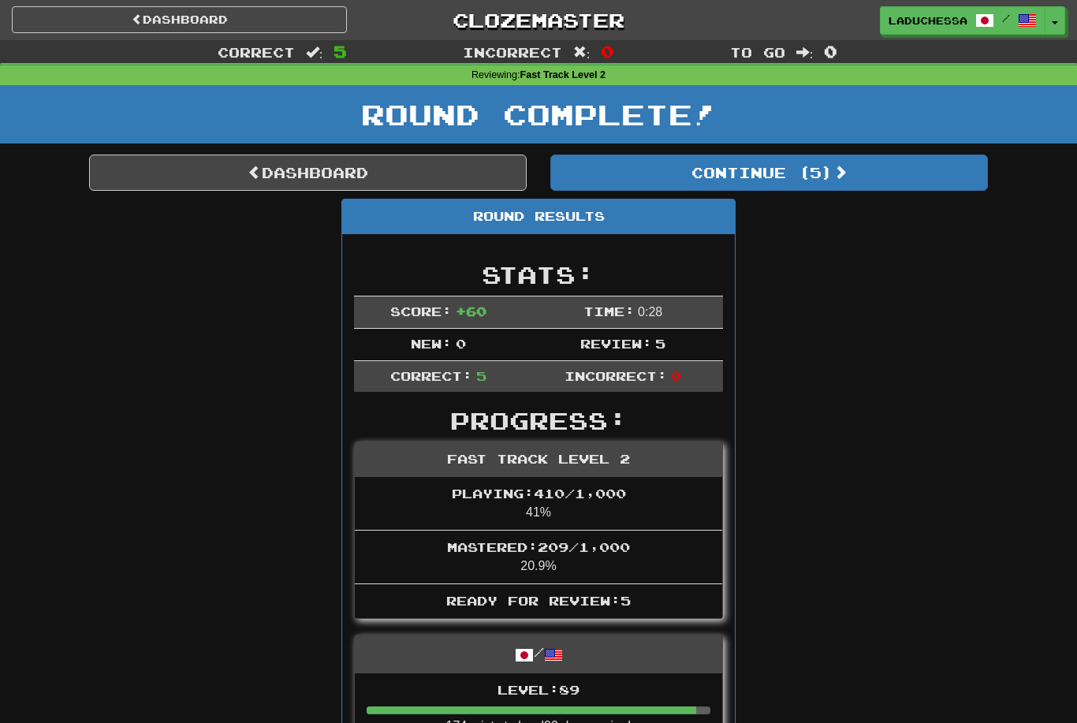
click at [817, 184] on button "Continue ( 5 )" at bounding box center [770, 173] width 438 height 36
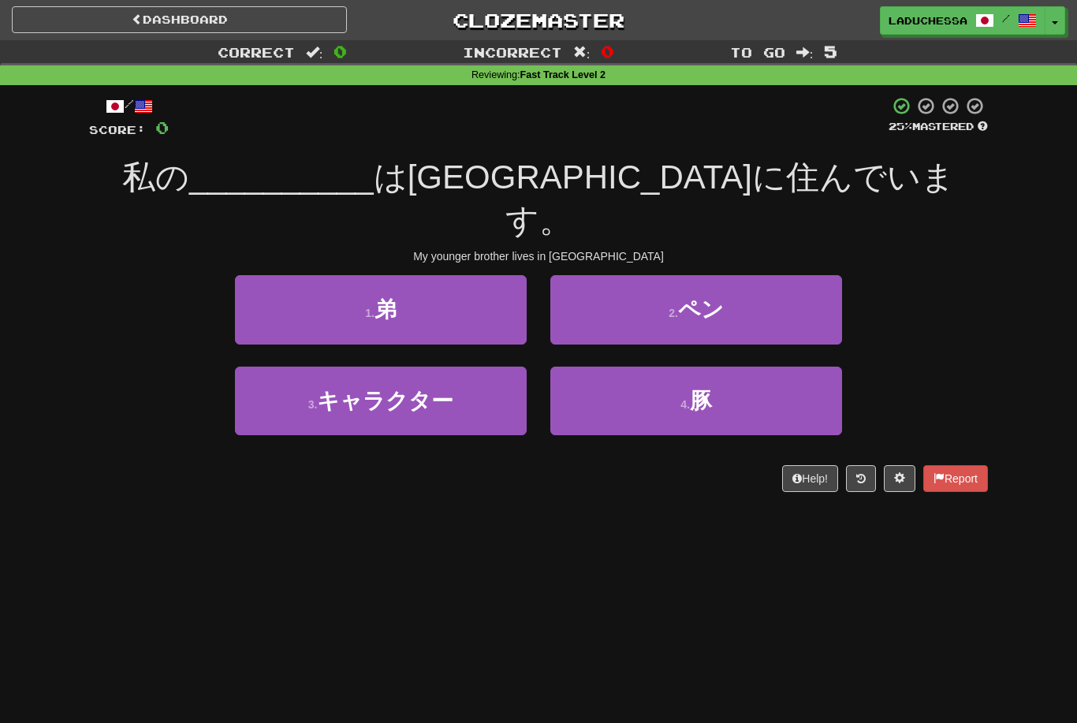
click at [463, 275] on button "1 . 弟" at bounding box center [381, 309] width 292 height 69
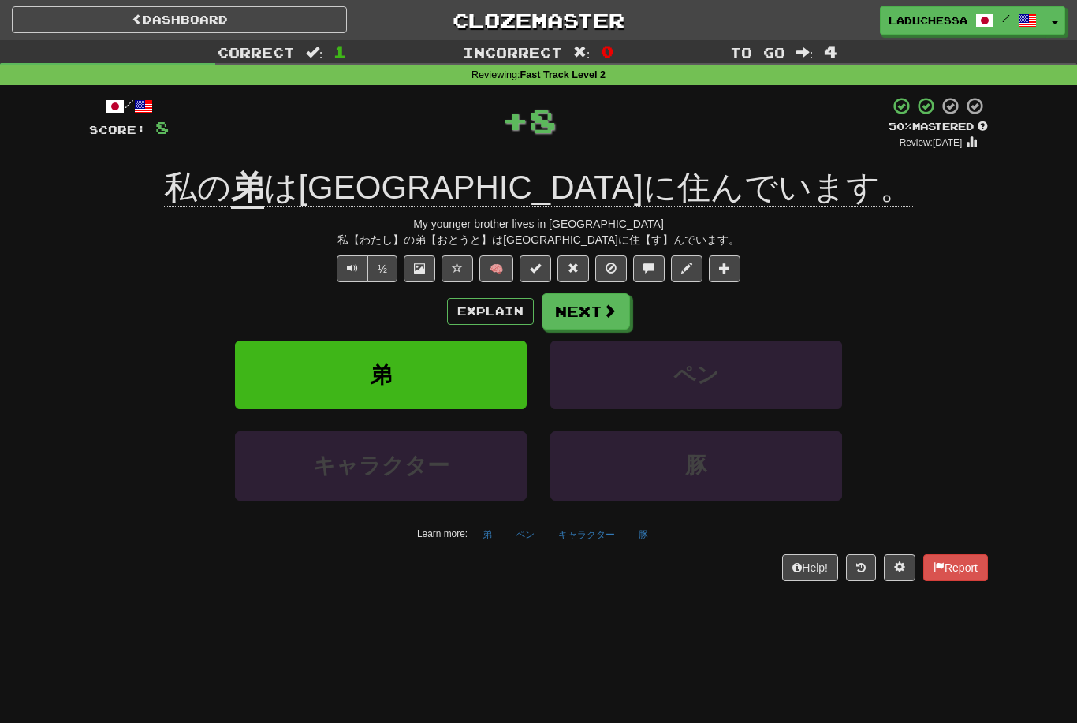
click at [593, 301] on button "Next" at bounding box center [586, 311] width 88 height 36
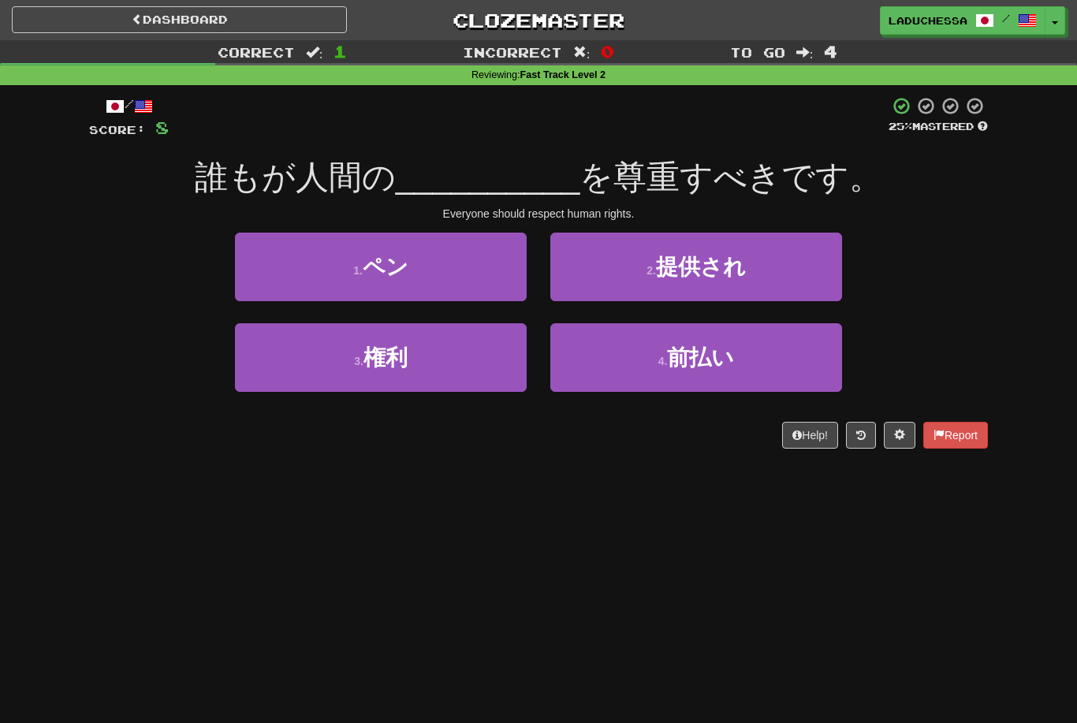
click at [460, 352] on button "3 . 権利" at bounding box center [381, 357] width 292 height 69
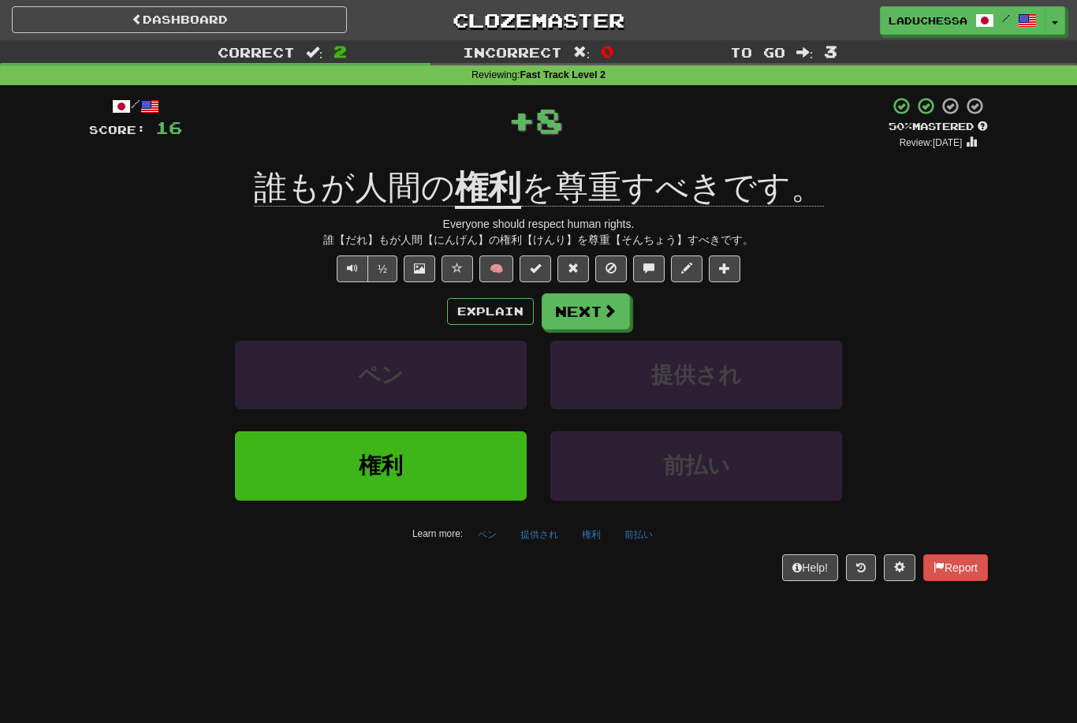
click at [600, 311] on button "Next" at bounding box center [586, 311] width 88 height 36
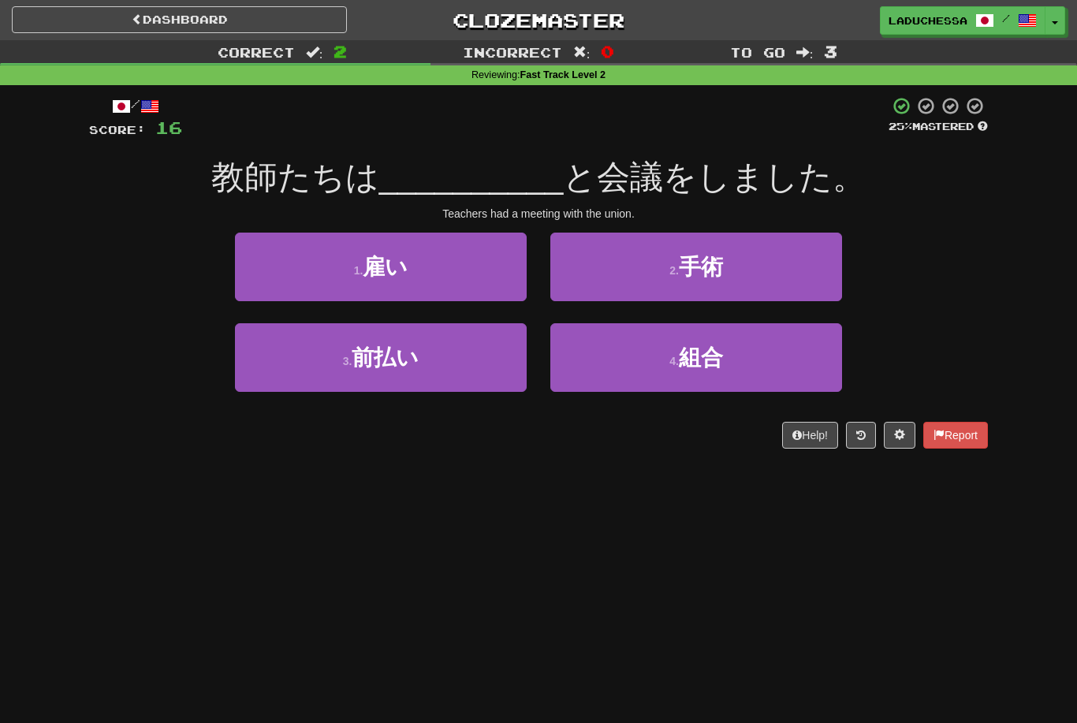
click at [732, 353] on button "4 . 組合" at bounding box center [697, 357] width 292 height 69
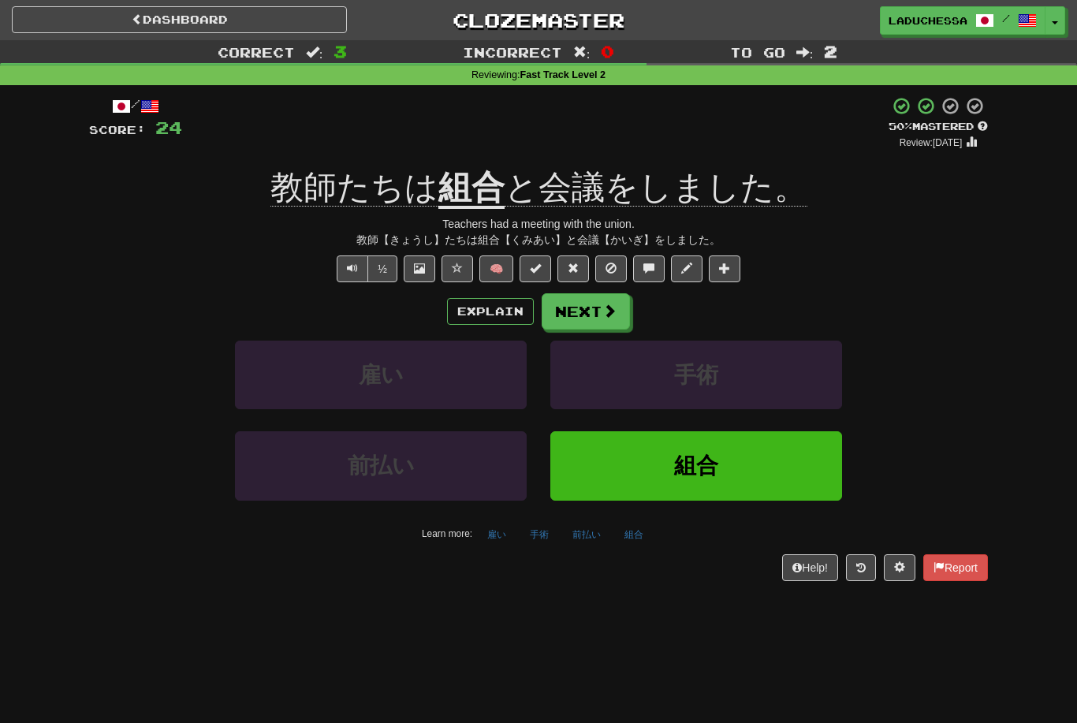
click at [595, 303] on button "Next" at bounding box center [586, 311] width 88 height 36
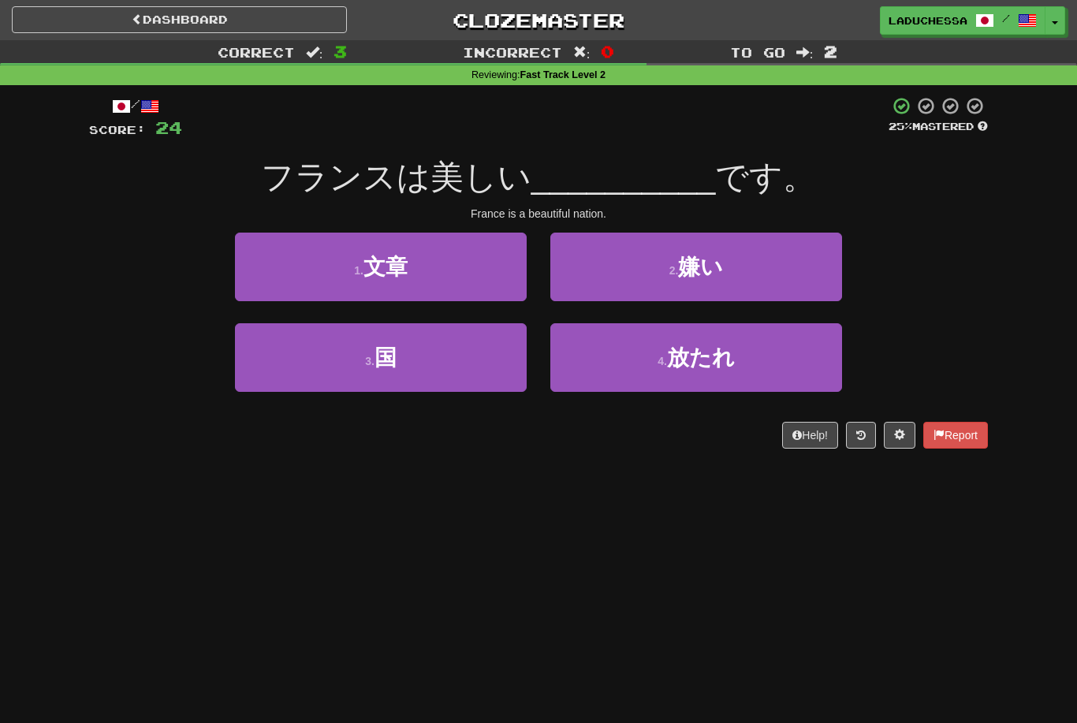
click at [448, 347] on button "3 . 国" at bounding box center [381, 357] width 292 height 69
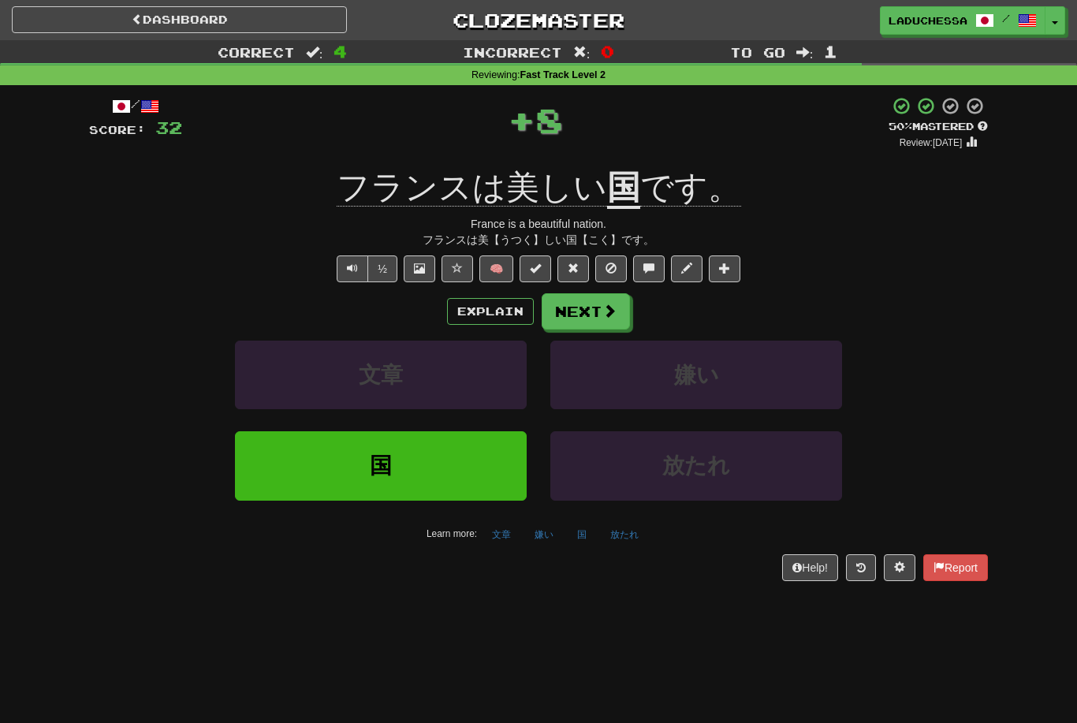
click at [585, 303] on button "Next" at bounding box center [586, 311] width 88 height 36
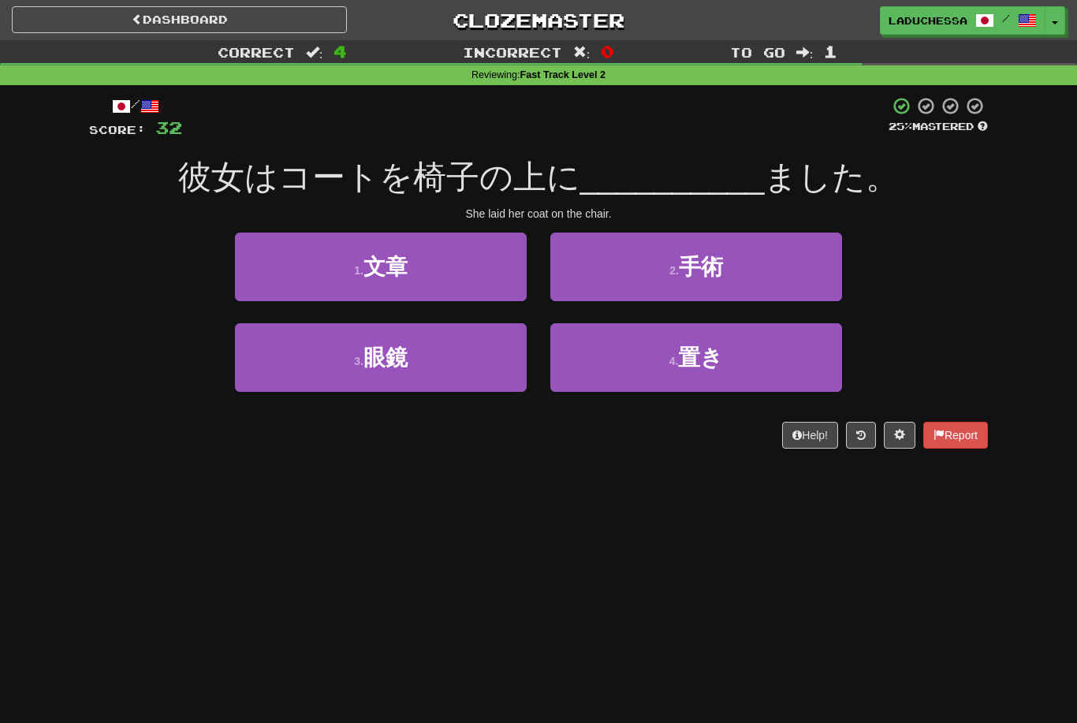
click at [707, 354] on span "置き" at bounding box center [700, 357] width 45 height 24
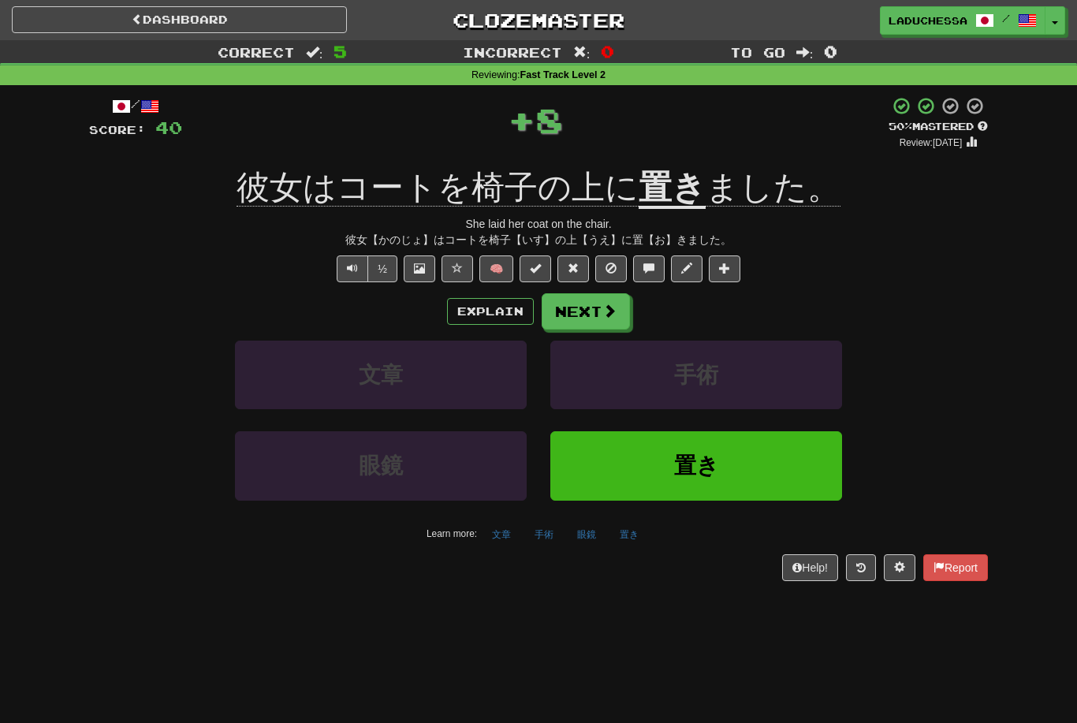
click at [605, 305] on span at bounding box center [610, 311] width 14 height 14
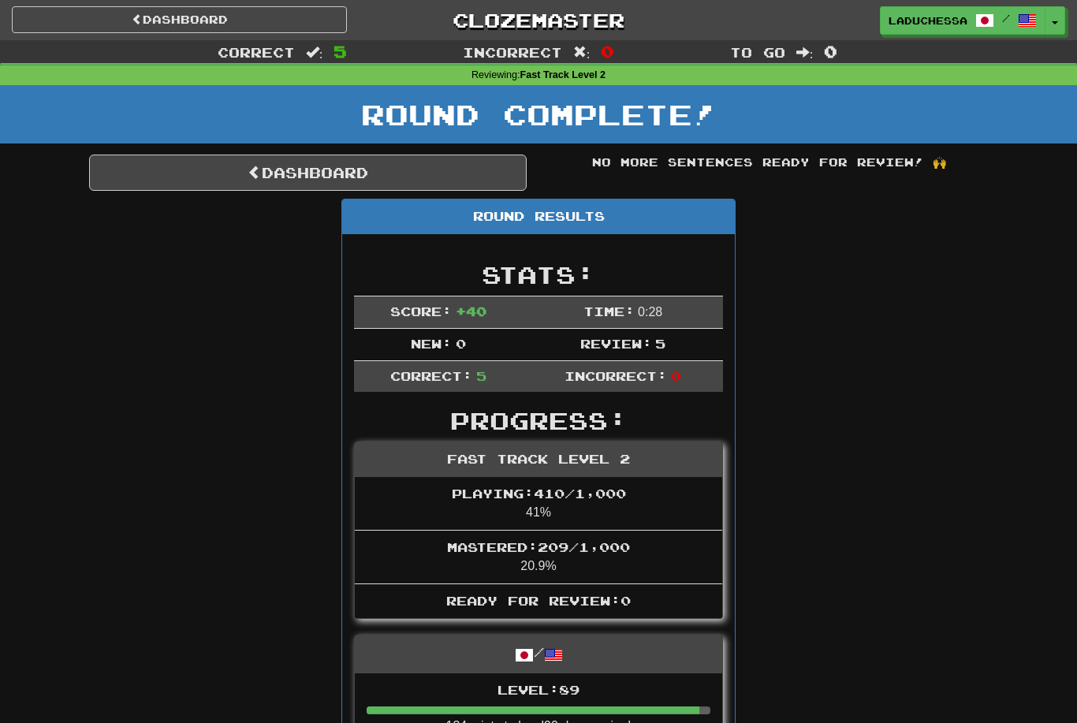
click at [279, 186] on link "Dashboard" at bounding box center [308, 173] width 438 height 36
